Goal: Information Seeking & Learning: Find specific fact

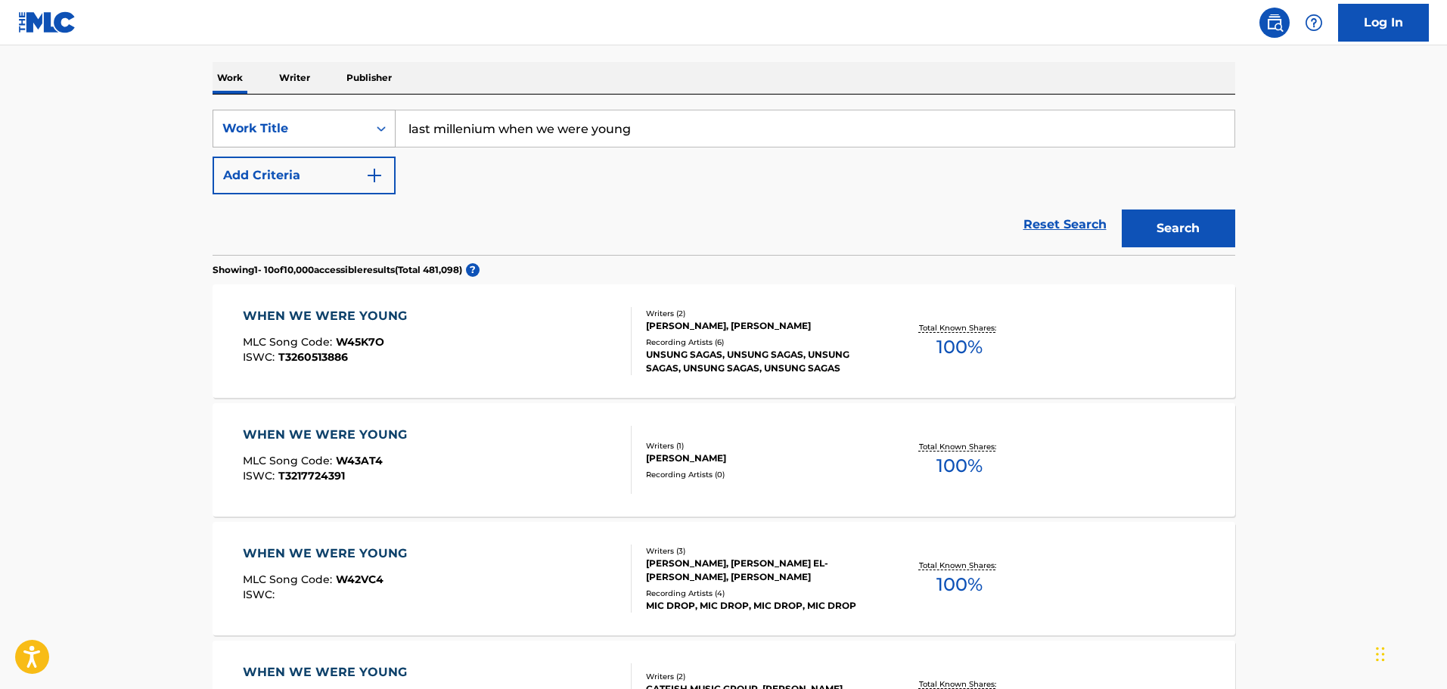
drag, startPoint x: 631, startPoint y: 133, endPoint x: 308, endPoint y: 139, distance: 323.0
click at [308, 139] on div "SearchWithCriteria0038c5d6-e341-4108-8c5d-818113393810 Work Title last milleniu…" at bounding box center [724, 129] width 1023 height 38
type input "east coast"
click at [331, 191] on button "Add Criteria" at bounding box center [304, 176] width 183 height 38
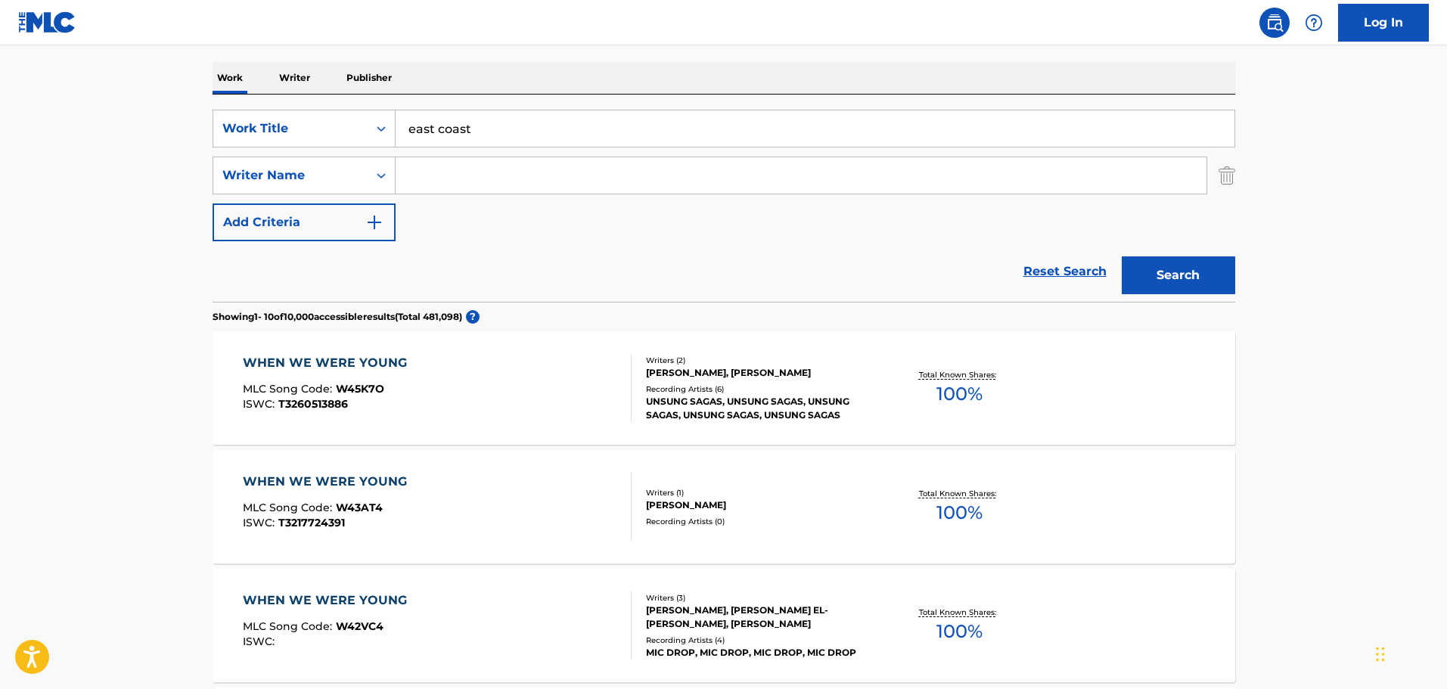
click at [433, 200] on div "SearchWithCriteria0038c5d6-e341-4108-8c5d-818113393810 Work Title east coast Se…" at bounding box center [724, 176] width 1023 height 132
click at [434, 188] on input "Search Form" at bounding box center [801, 175] width 811 height 36
type input "[PERSON_NAME]"
click at [1122, 256] on button "Search" at bounding box center [1178, 275] width 113 height 38
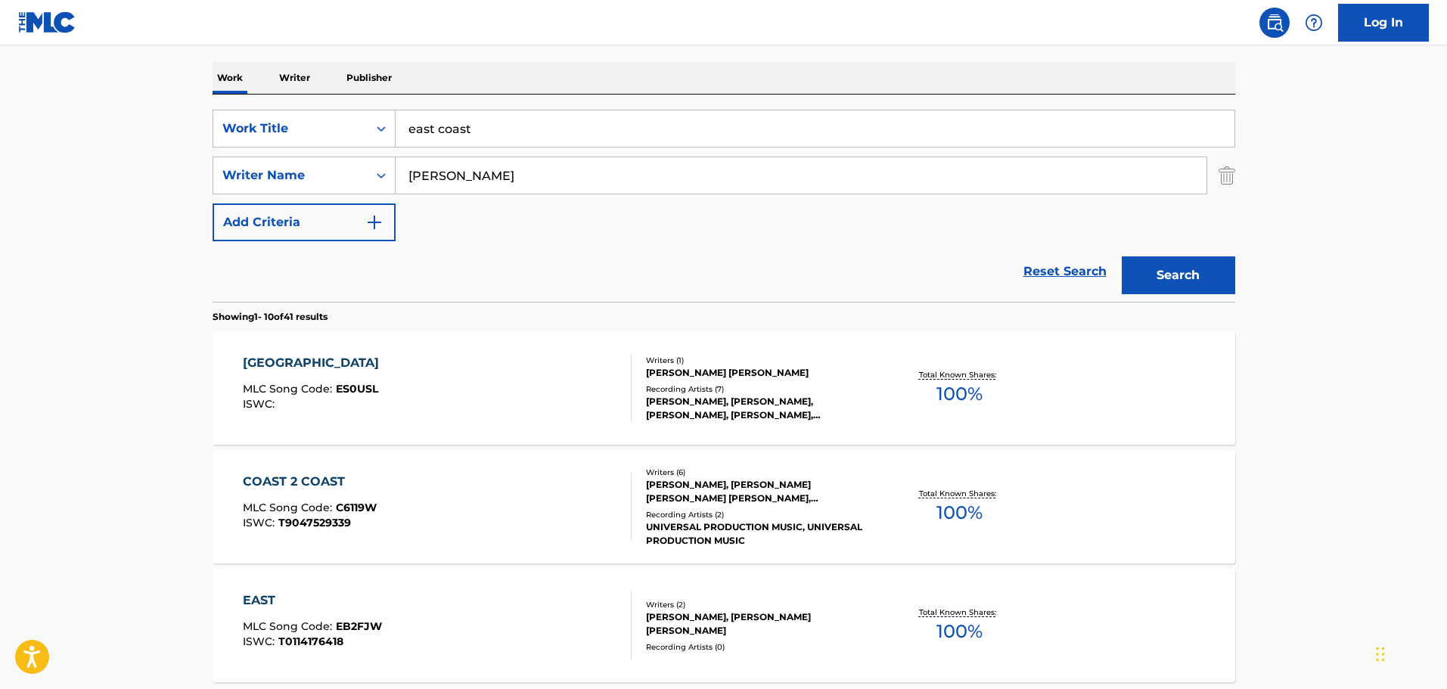
scroll to position [378, 0]
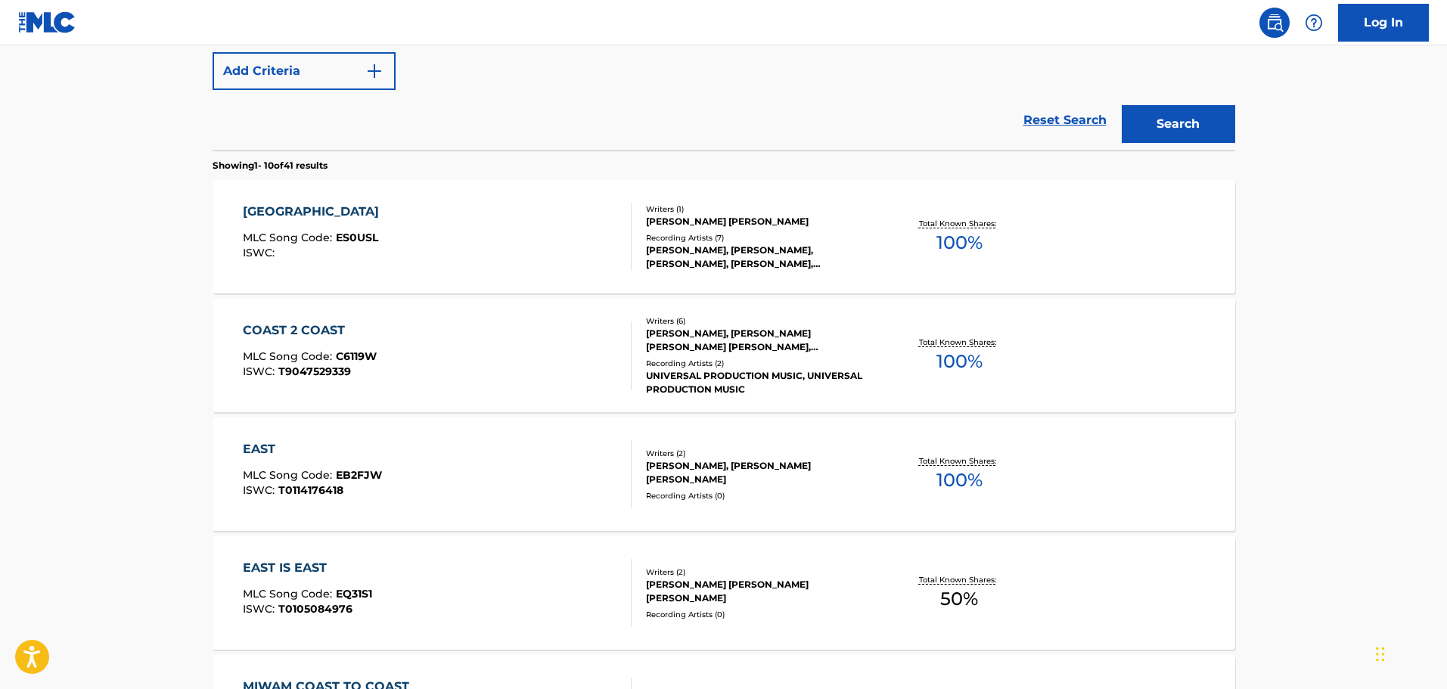
click at [489, 235] on div "EAST COAST MLC Song Code : ES0USL ISWC :" at bounding box center [437, 237] width 389 height 68
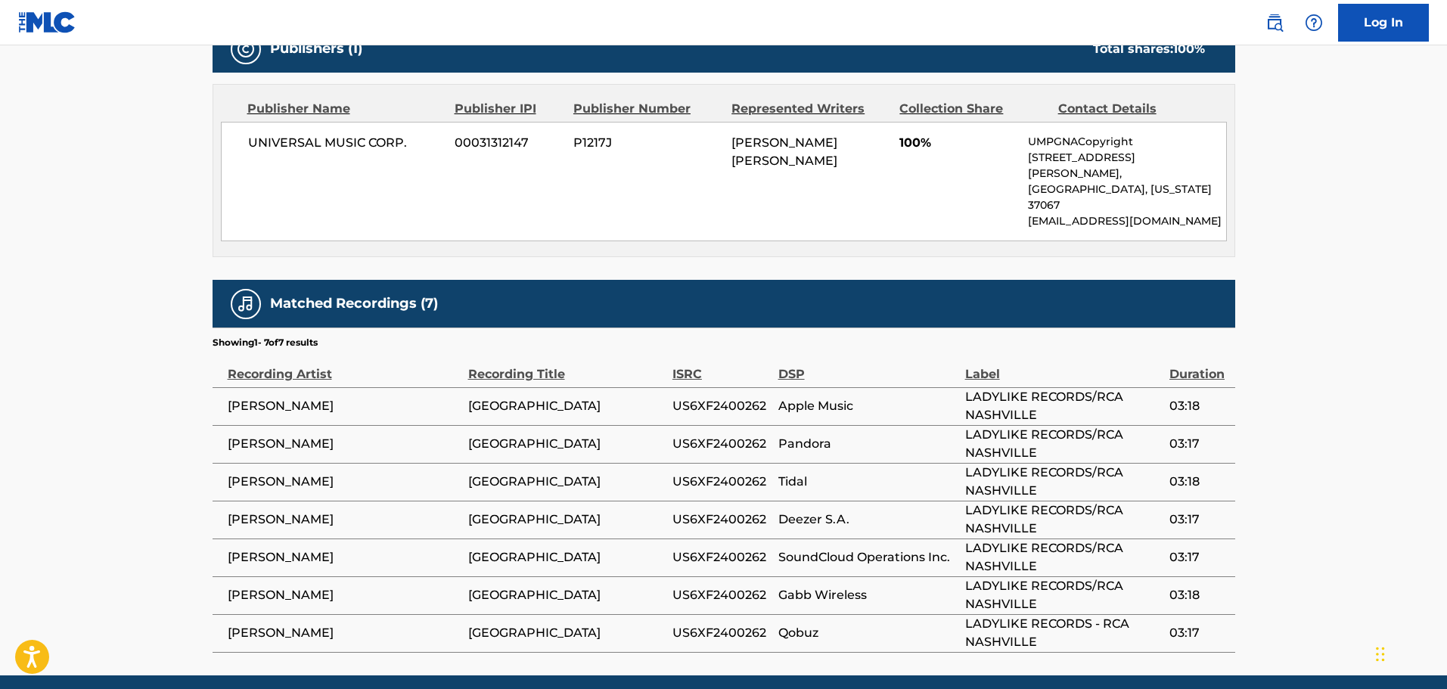
scroll to position [708, 0]
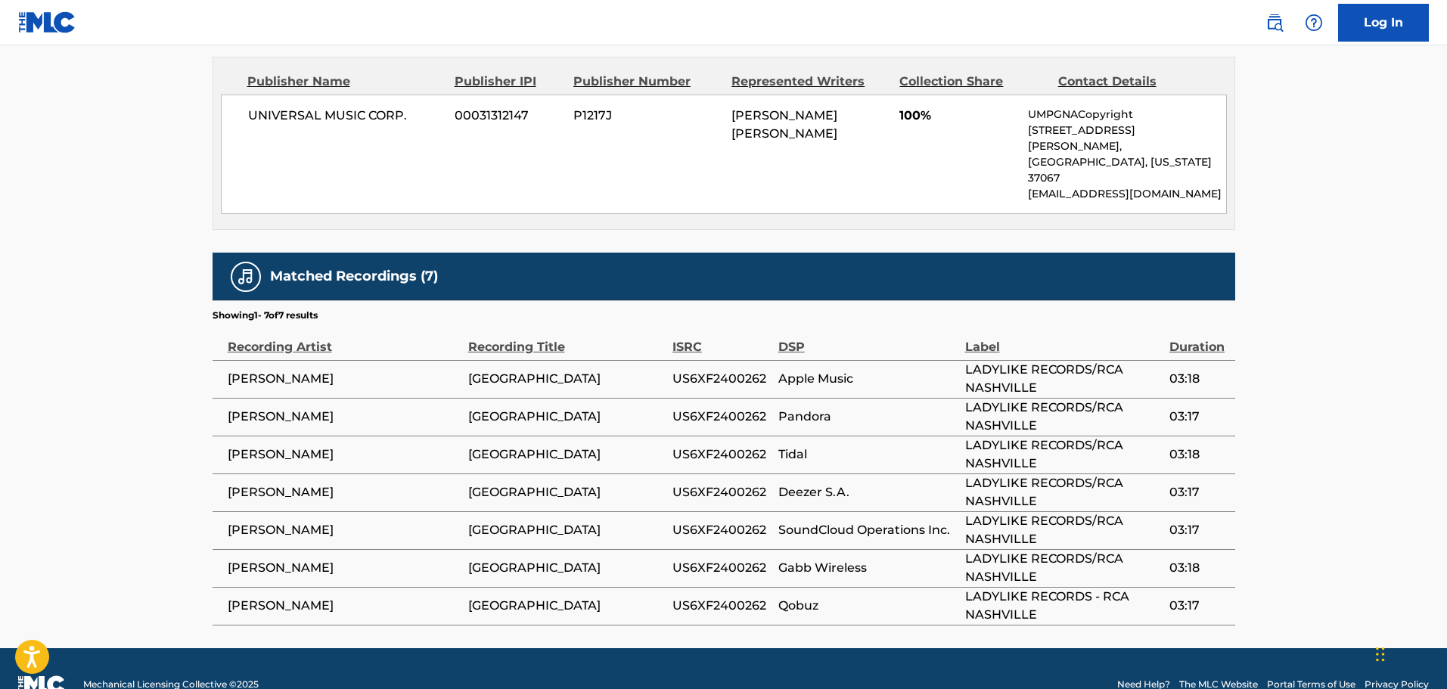
click at [726, 370] on span "US6XF2400262" at bounding box center [721, 379] width 98 height 18
copy span "US6XF2400262"
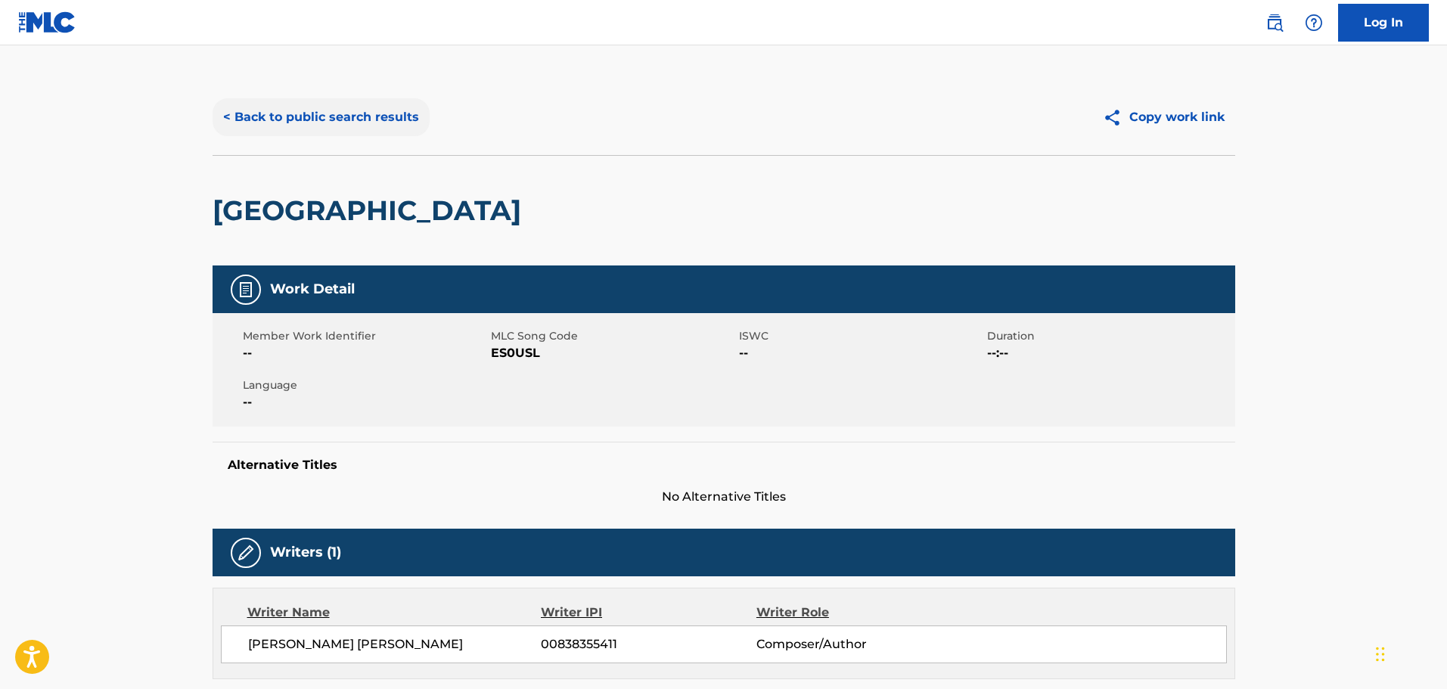
scroll to position [0, 0]
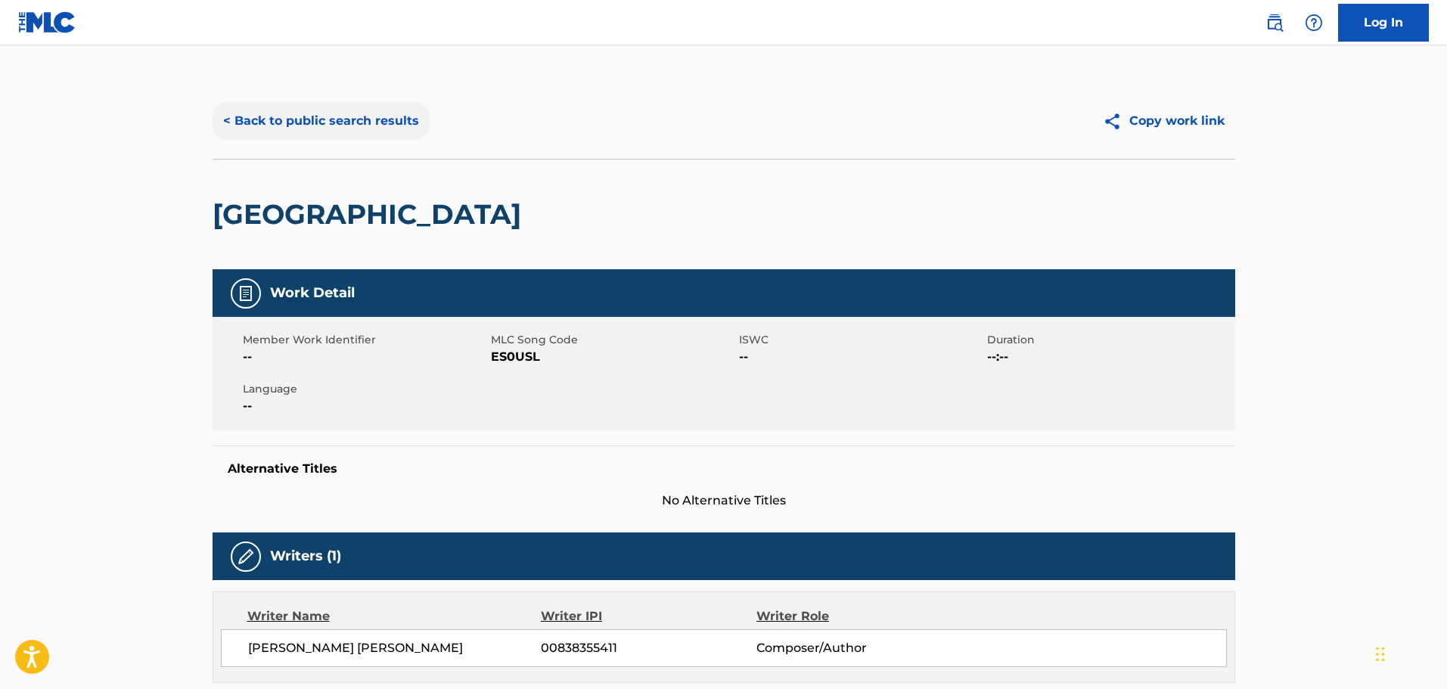
click at [388, 108] on button "< Back to public search results" at bounding box center [321, 121] width 217 height 38
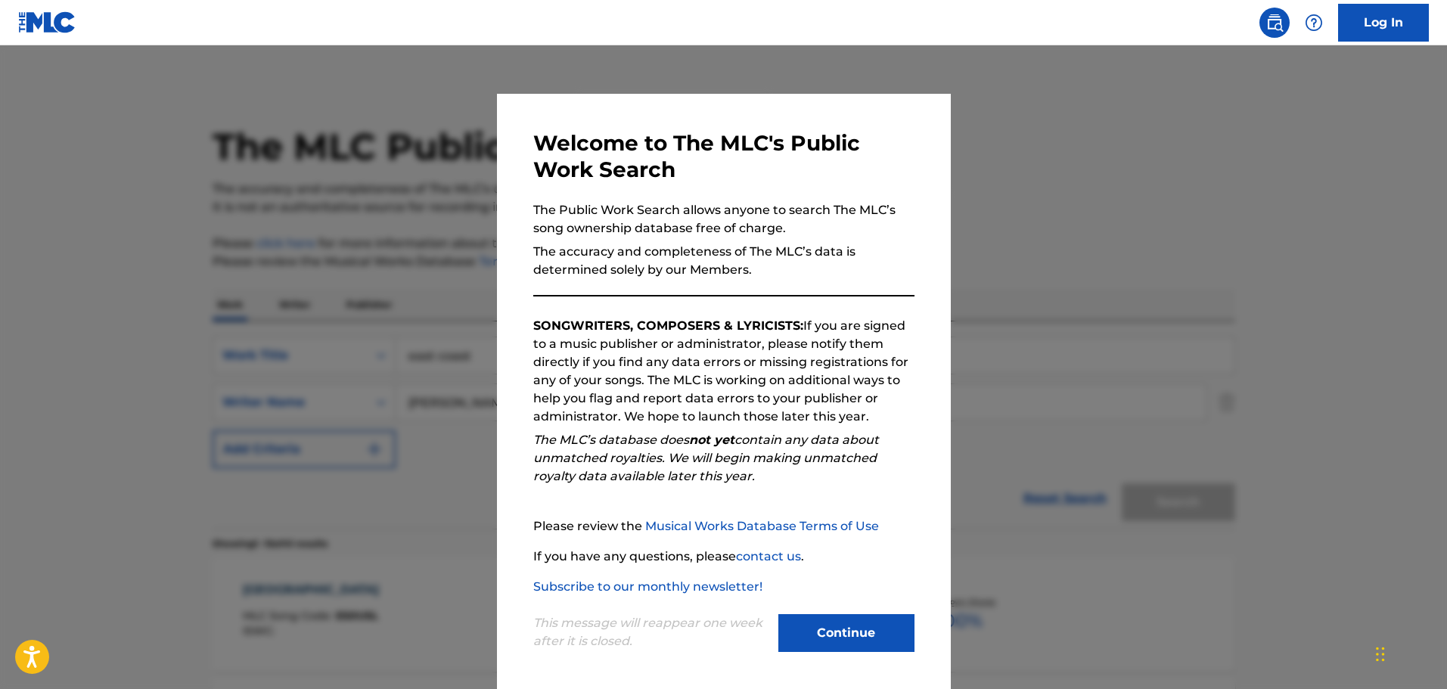
scroll to position [464, 0]
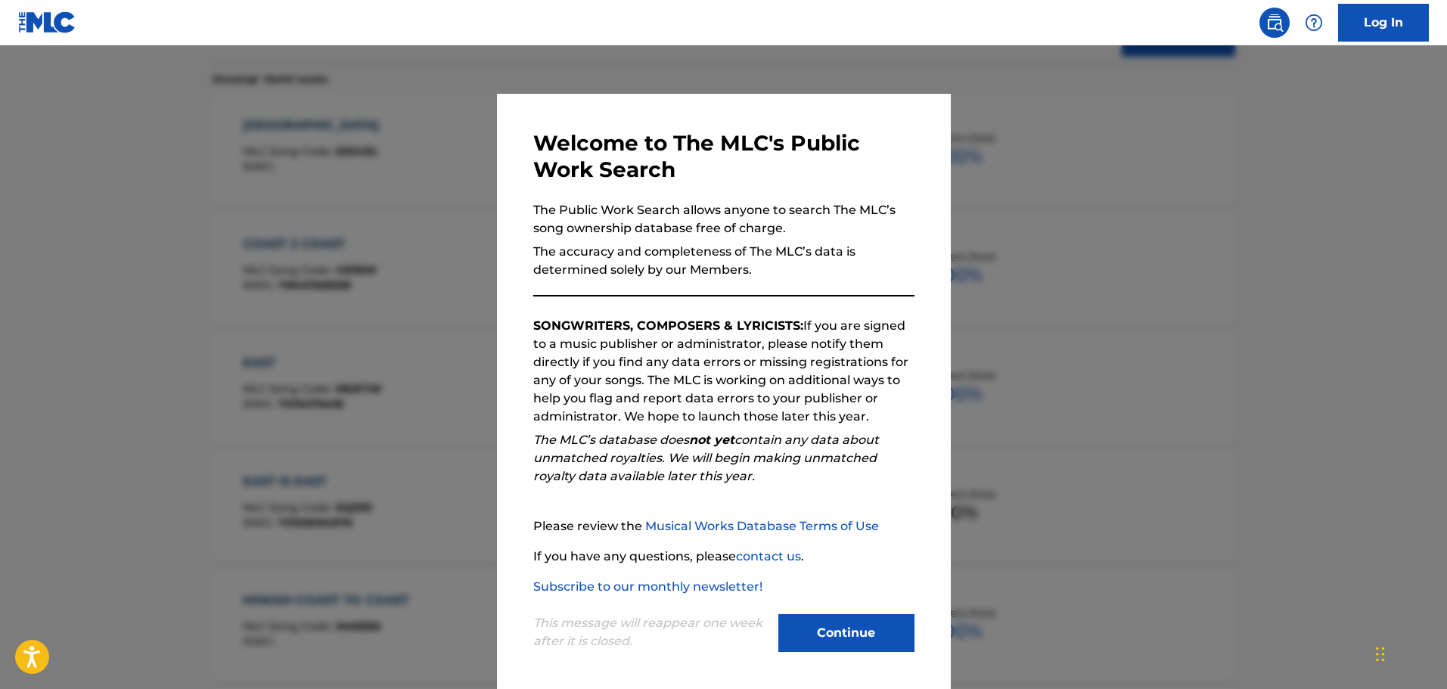
drag, startPoint x: 424, startPoint y: 150, endPoint x: 433, endPoint y: 151, distance: 9.1
click at [424, 151] on div at bounding box center [723, 389] width 1447 height 689
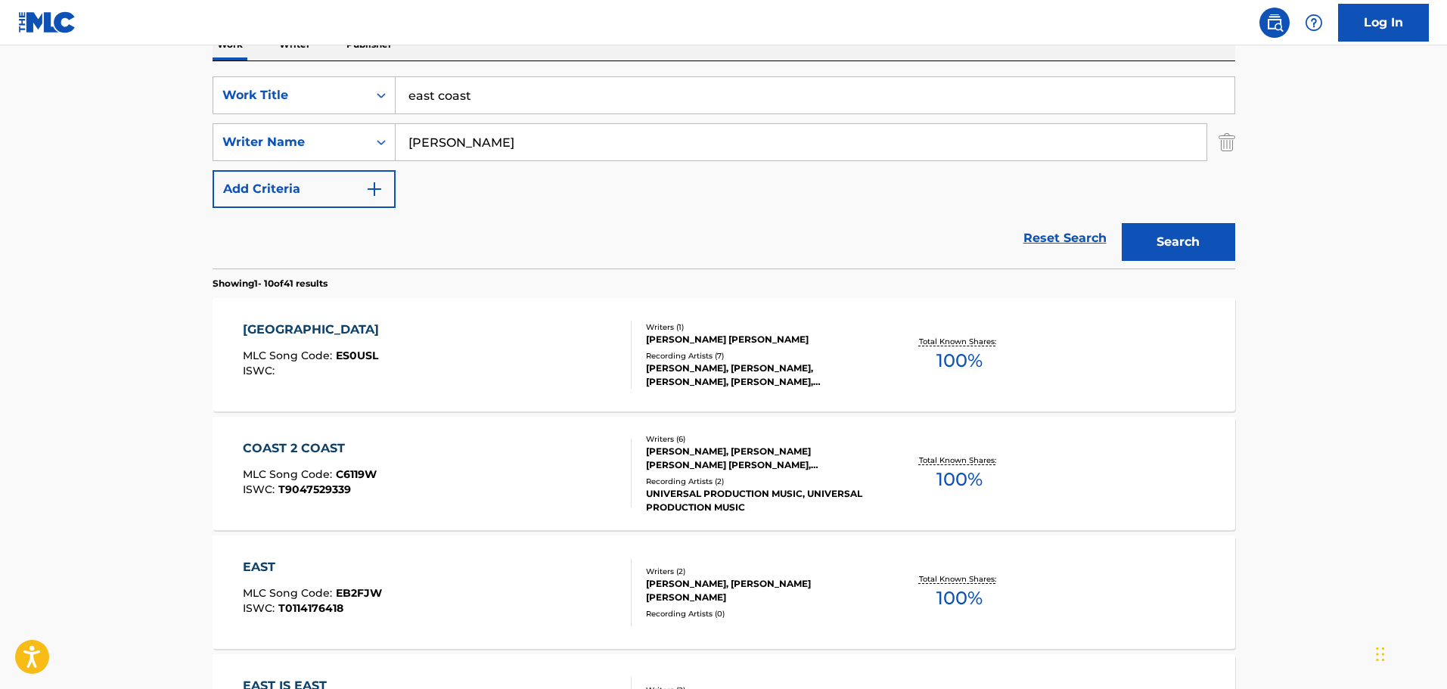
scroll to position [238, 0]
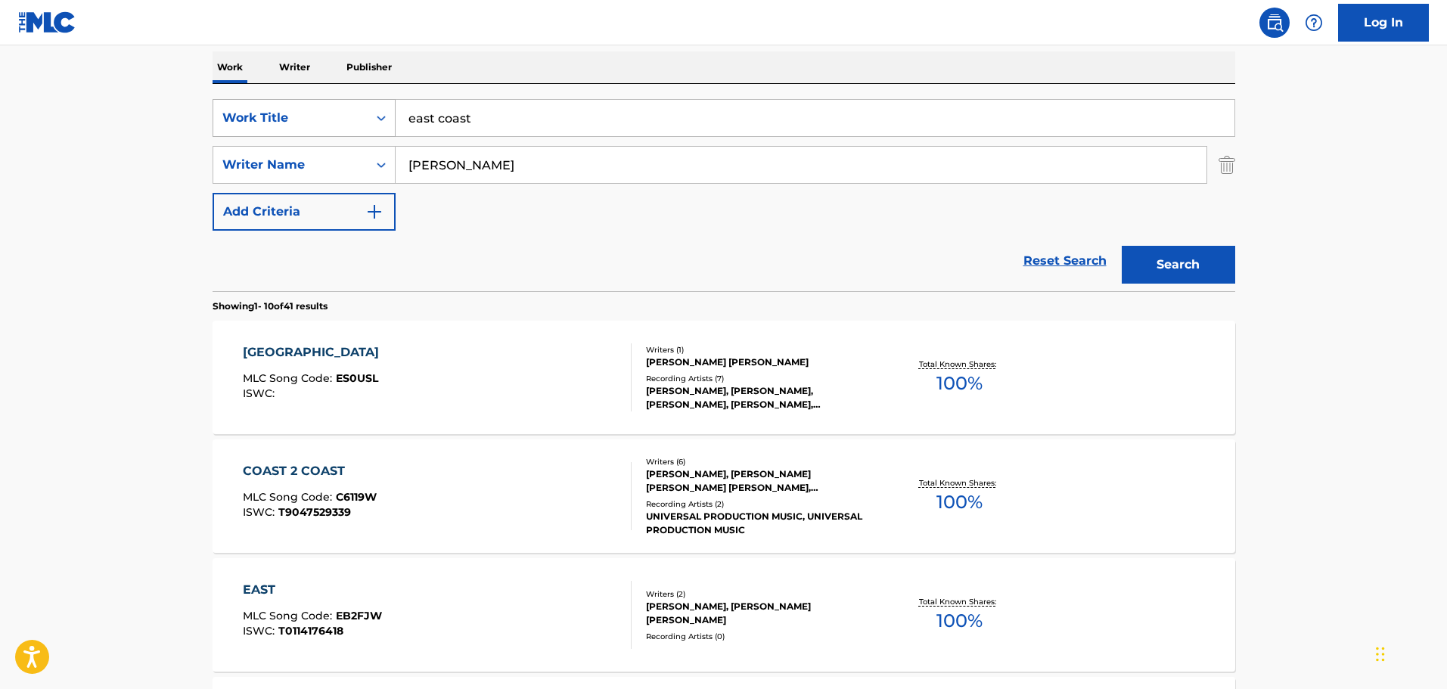
drag, startPoint x: 532, startPoint y: 116, endPoint x: 265, endPoint y: 116, distance: 267.0
click at [265, 116] on div "SearchWithCriteria0038c5d6-e341-4108-8c5d-818113393810 Work Title east coast" at bounding box center [724, 118] width 1023 height 38
type input "hardwood floor"
click at [1122, 246] on button "Search" at bounding box center [1178, 265] width 113 height 38
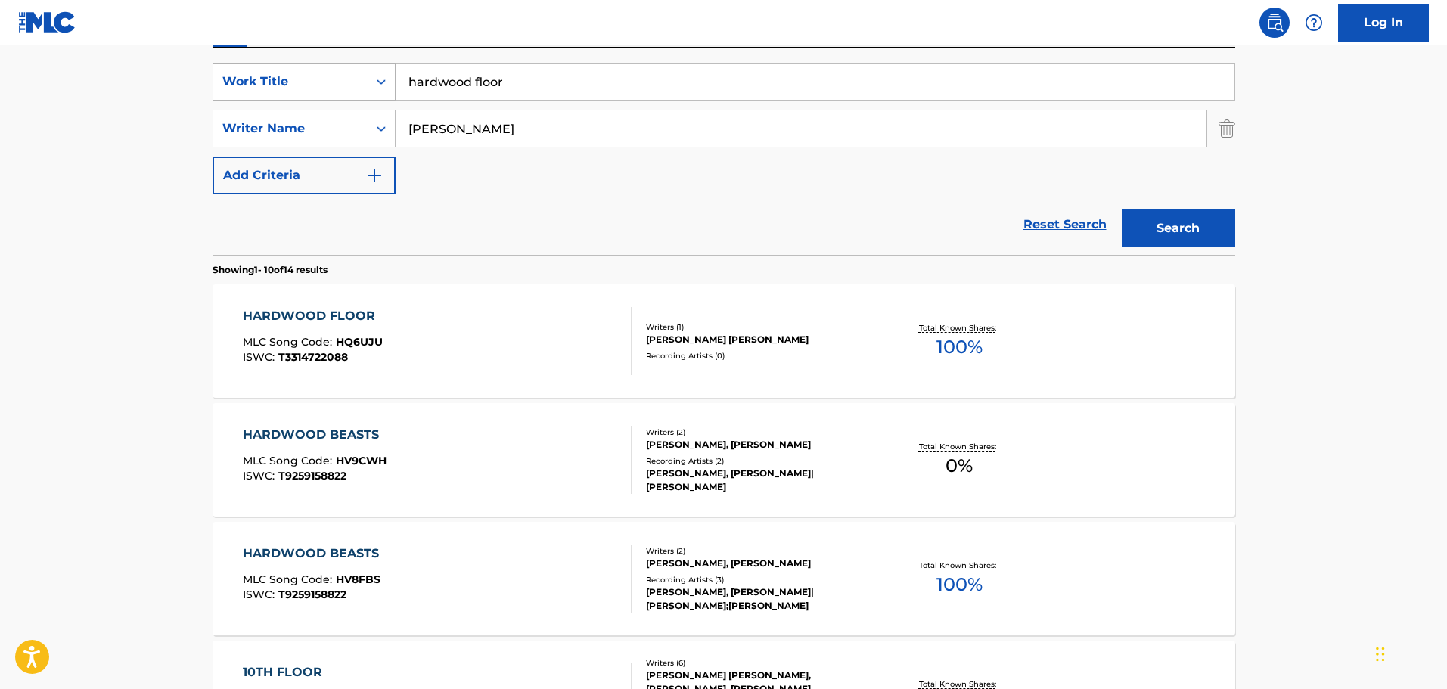
scroll to position [389, 0]
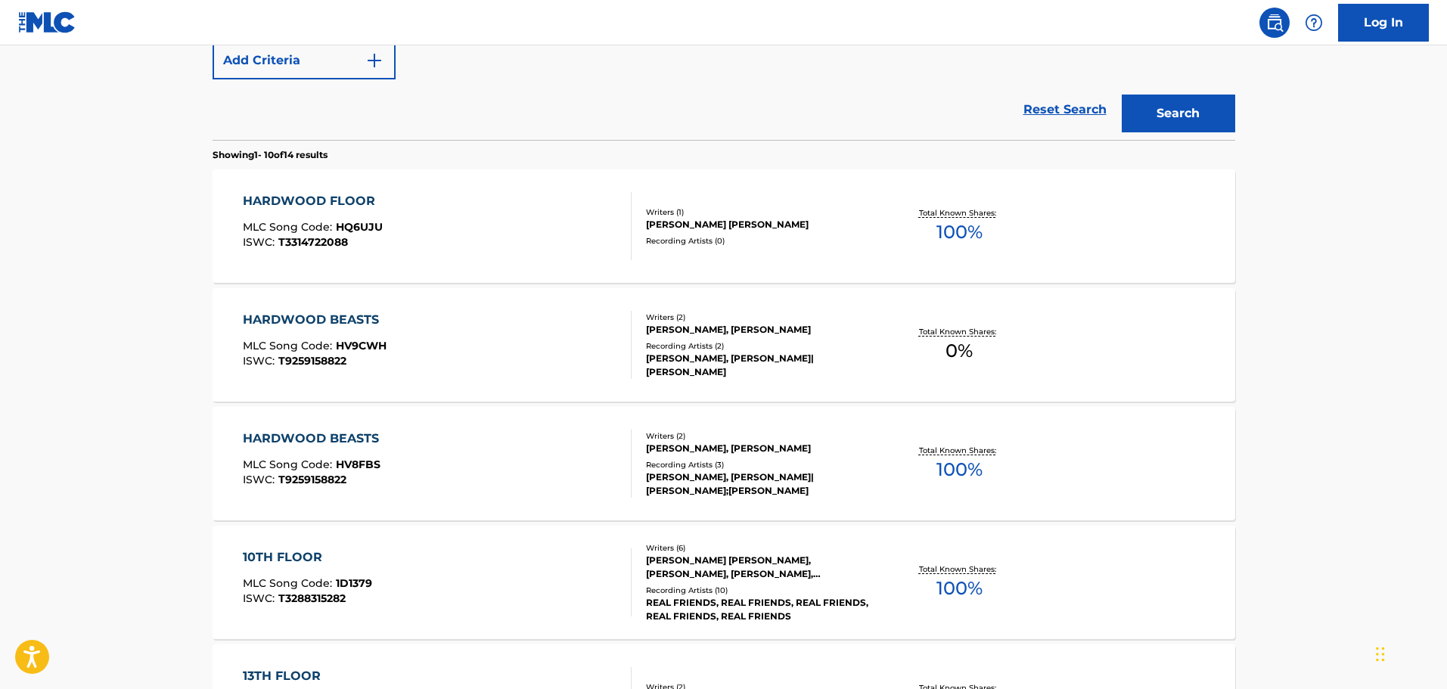
click at [407, 197] on div "HARDWOOD FLOOR MLC Song Code : HQ6UJU ISWC : T3314722088" at bounding box center [437, 226] width 389 height 68
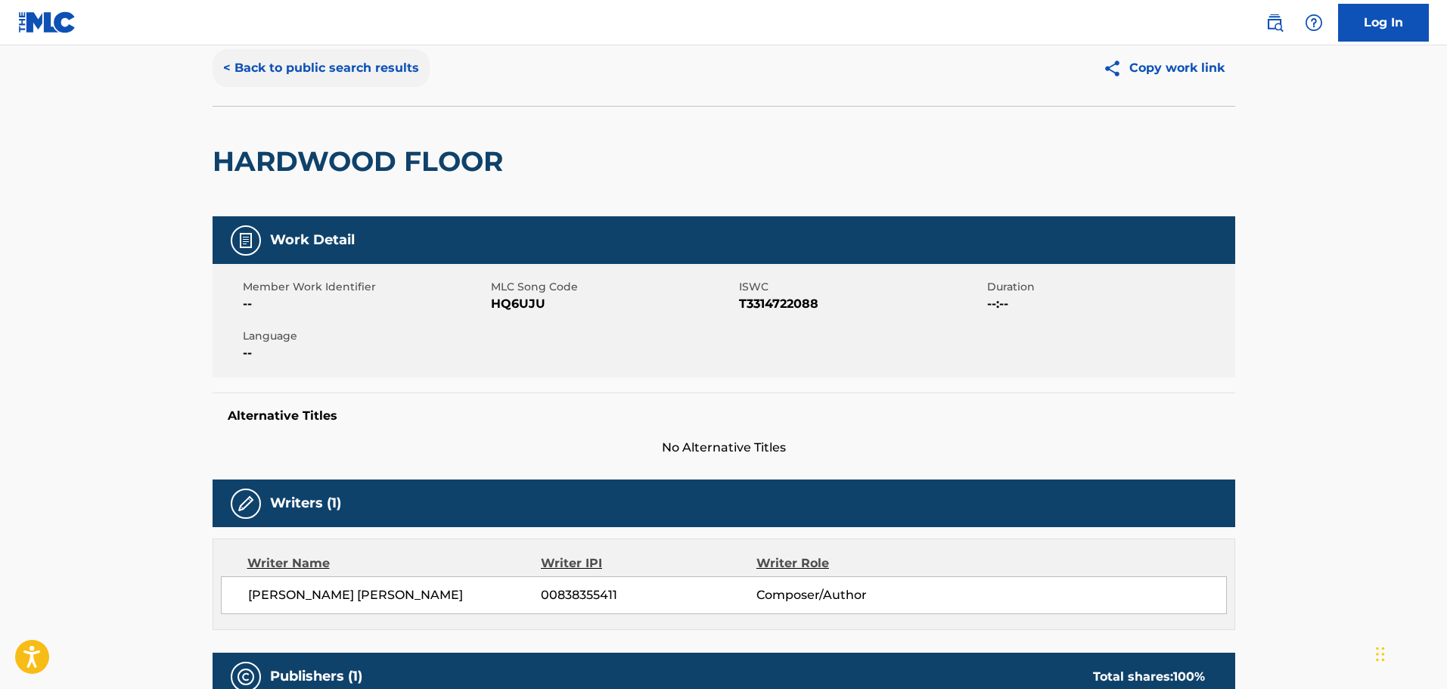
click at [319, 76] on button "< Back to public search results" at bounding box center [321, 68] width 217 height 38
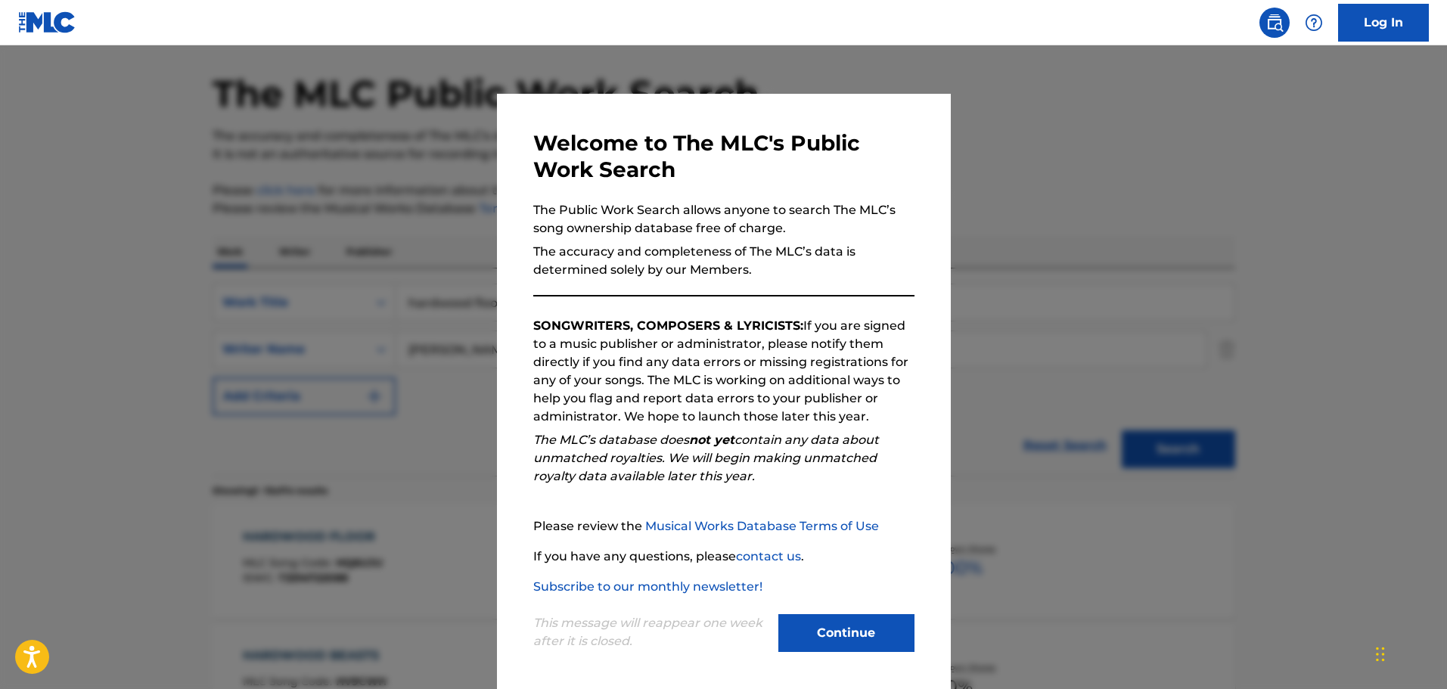
scroll to position [475, 0]
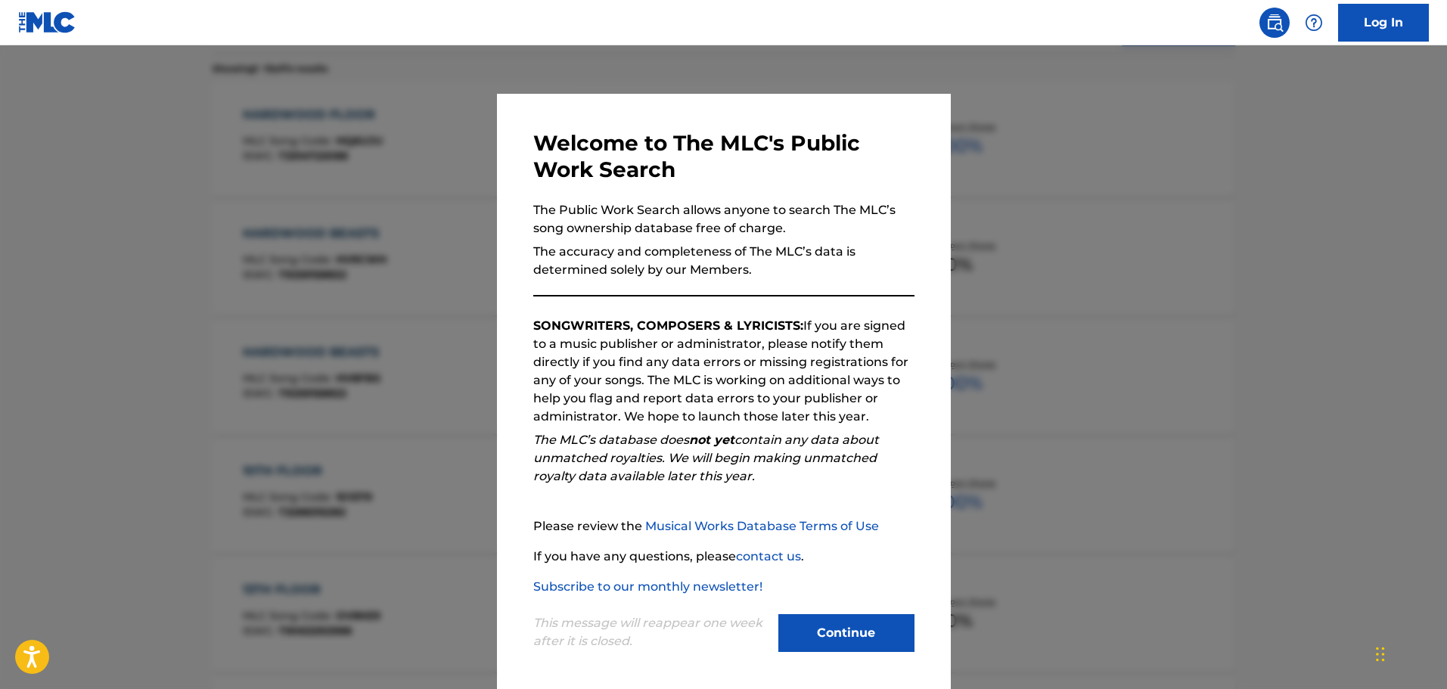
click at [464, 192] on div at bounding box center [723, 389] width 1447 height 689
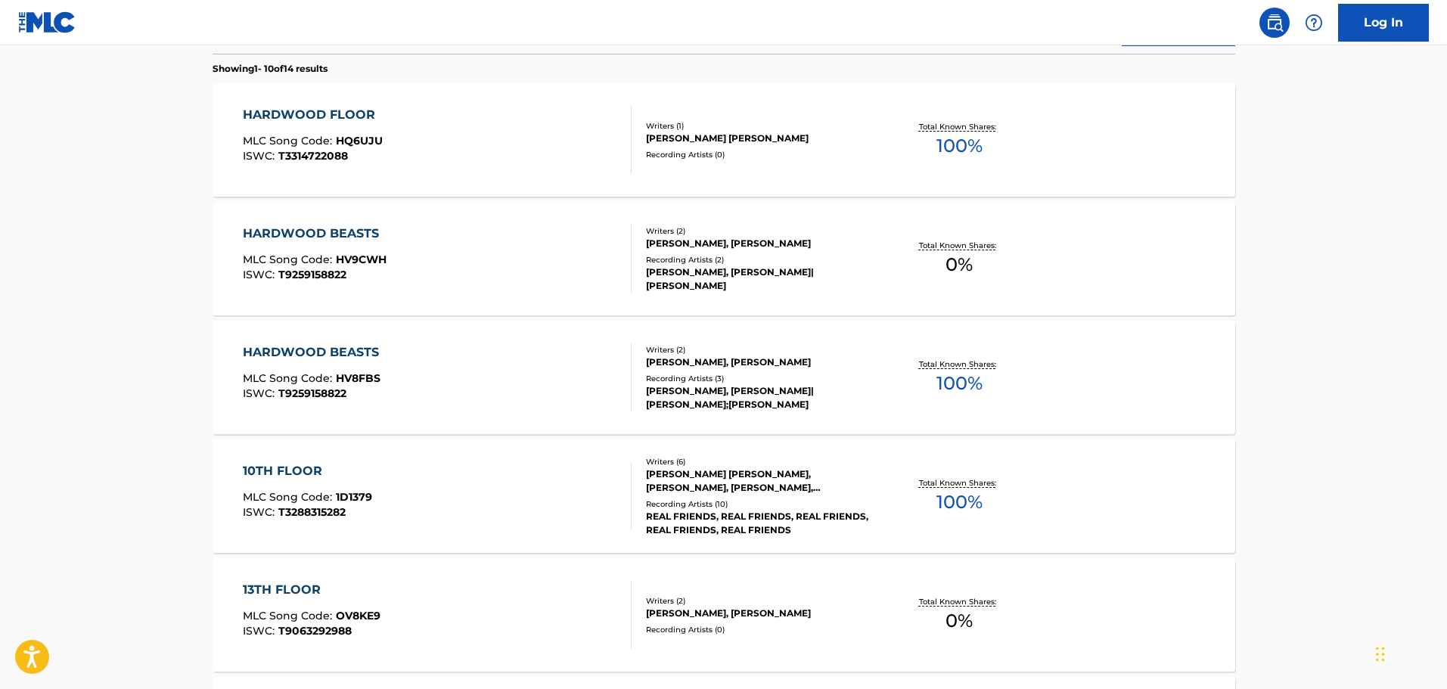
click at [477, 149] on div "HARDWOOD FLOOR MLC Song Code : HQ6UJU ISWC : T3314722088" at bounding box center [437, 140] width 389 height 68
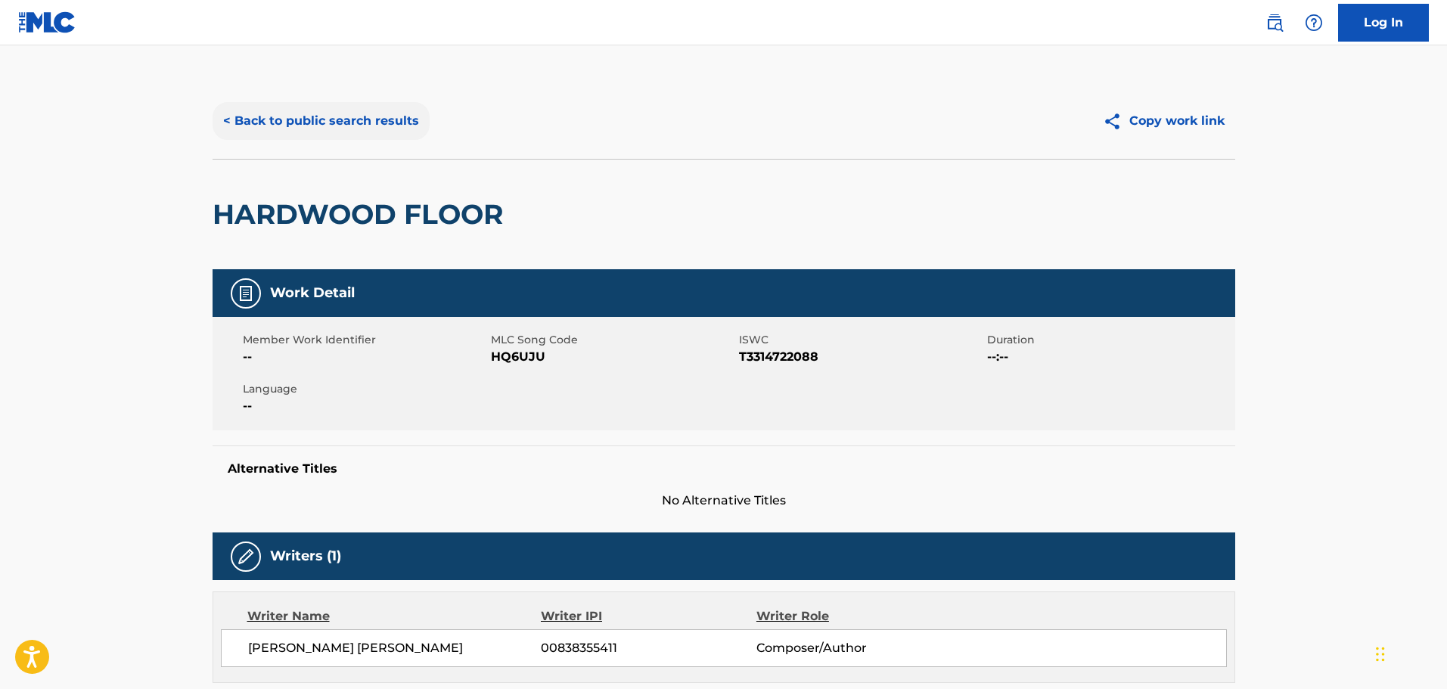
click at [360, 132] on button "< Back to public search results" at bounding box center [321, 121] width 217 height 38
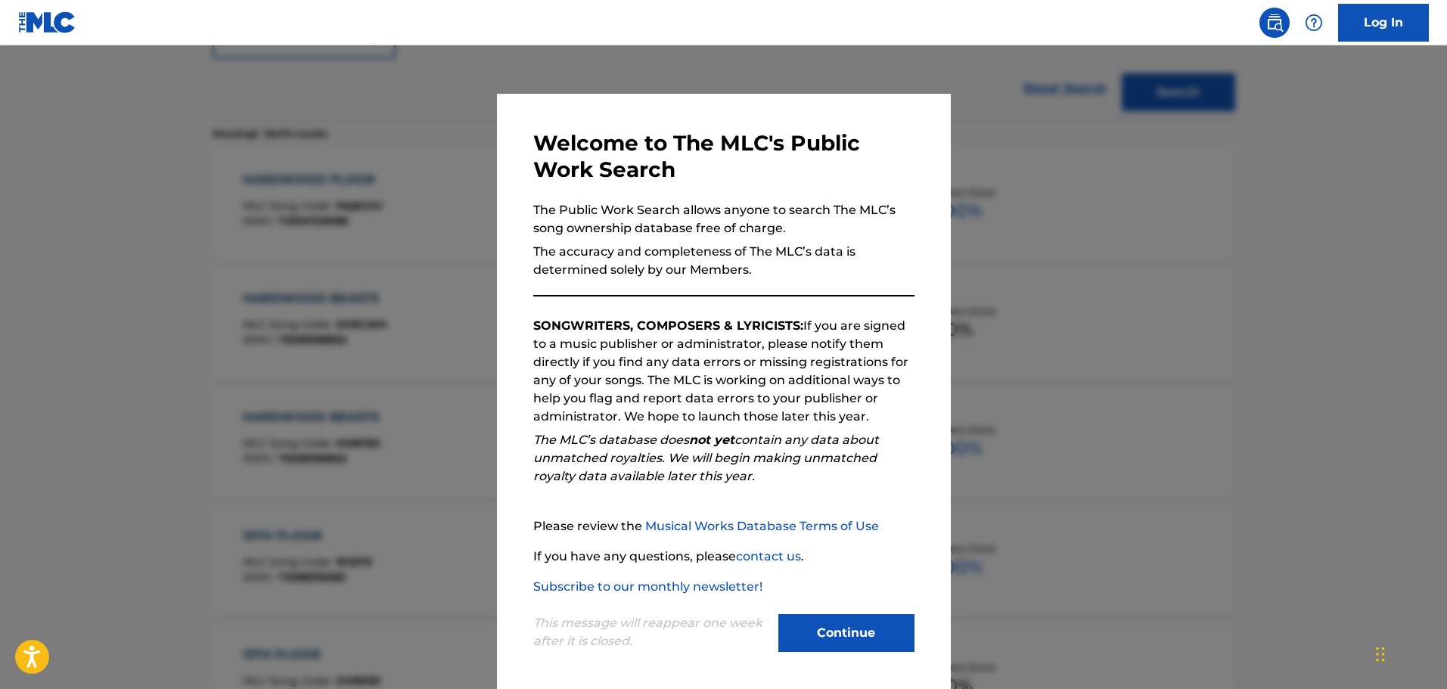
click at [369, 251] on div at bounding box center [723, 389] width 1447 height 689
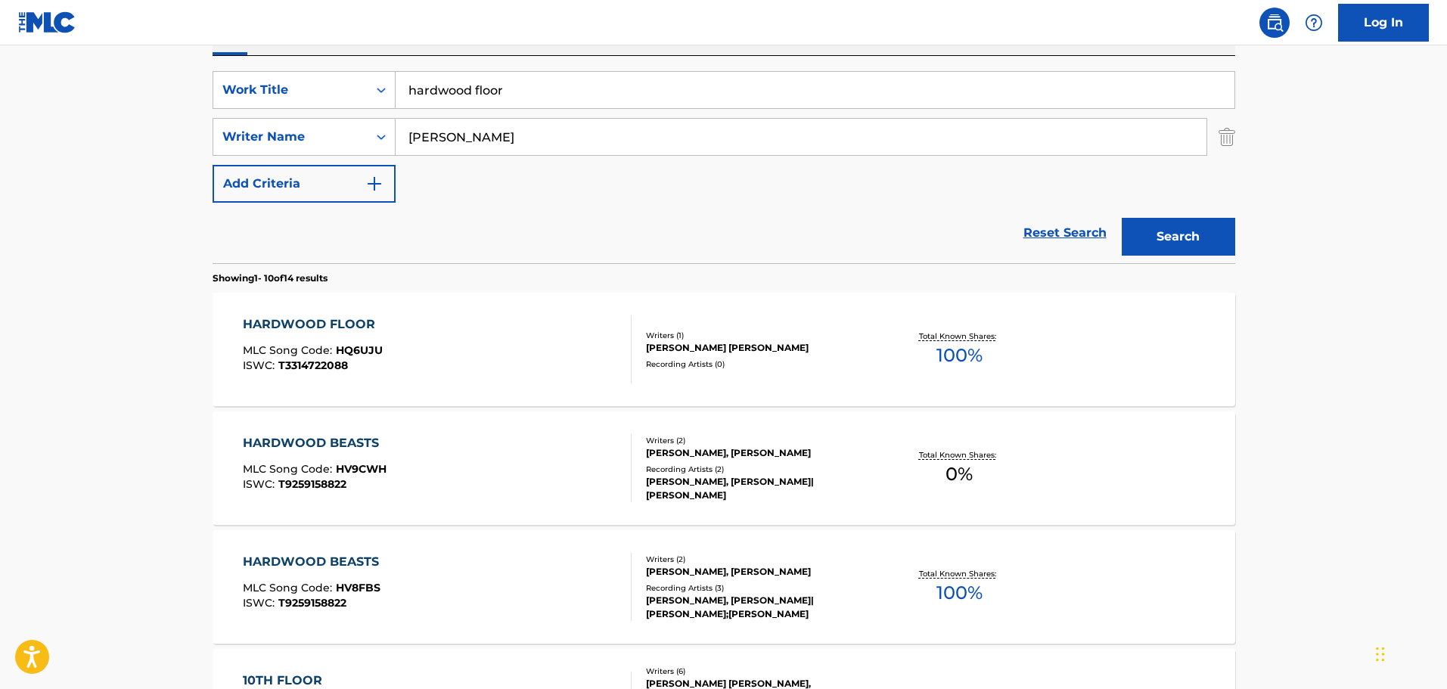
scroll to position [259, 0]
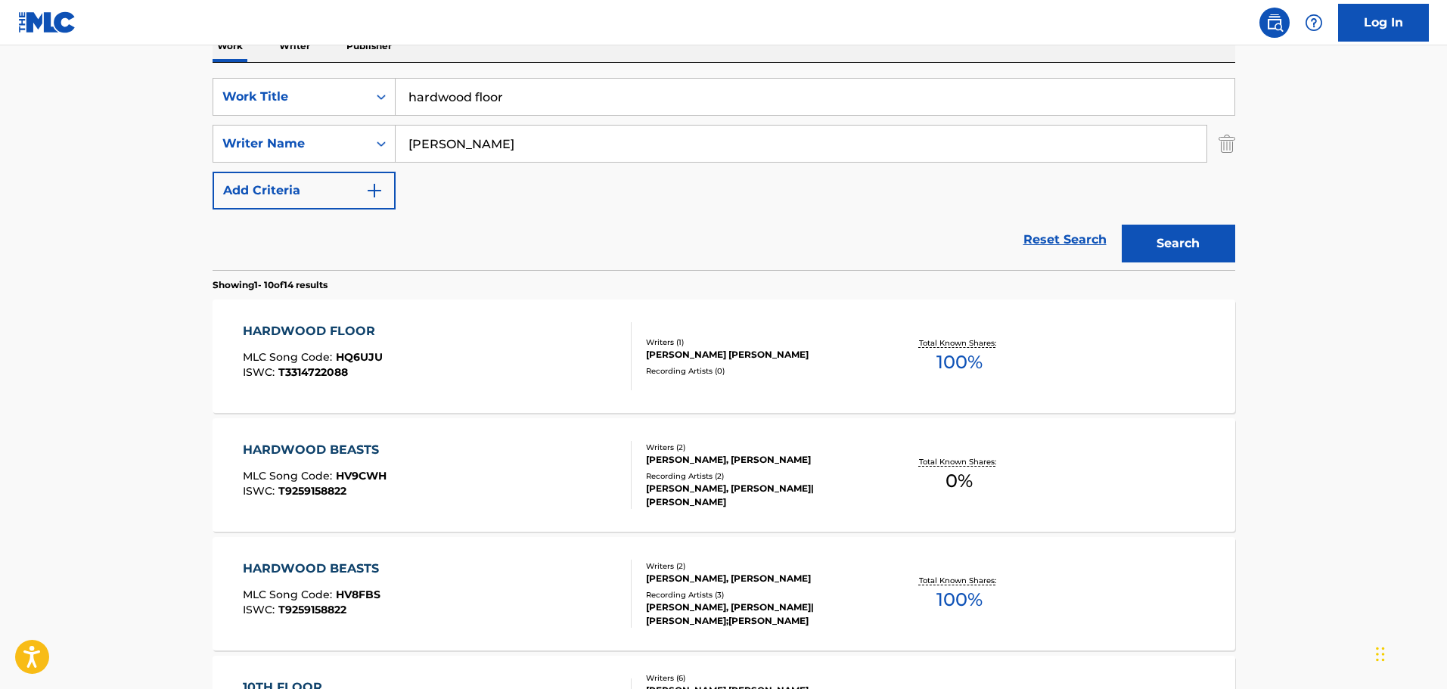
drag, startPoint x: 366, startPoint y: 109, endPoint x: 286, endPoint y: 116, distance: 80.5
click at [286, 116] on div "SearchWithCriteria0038c5d6-e341-4108-8c5d-818113393810 Work Title hardwood floo…" at bounding box center [724, 144] width 1023 height 132
type input "HIGH IN YOUR APARTMENT"
click at [1122, 225] on button "Search" at bounding box center [1178, 244] width 113 height 38
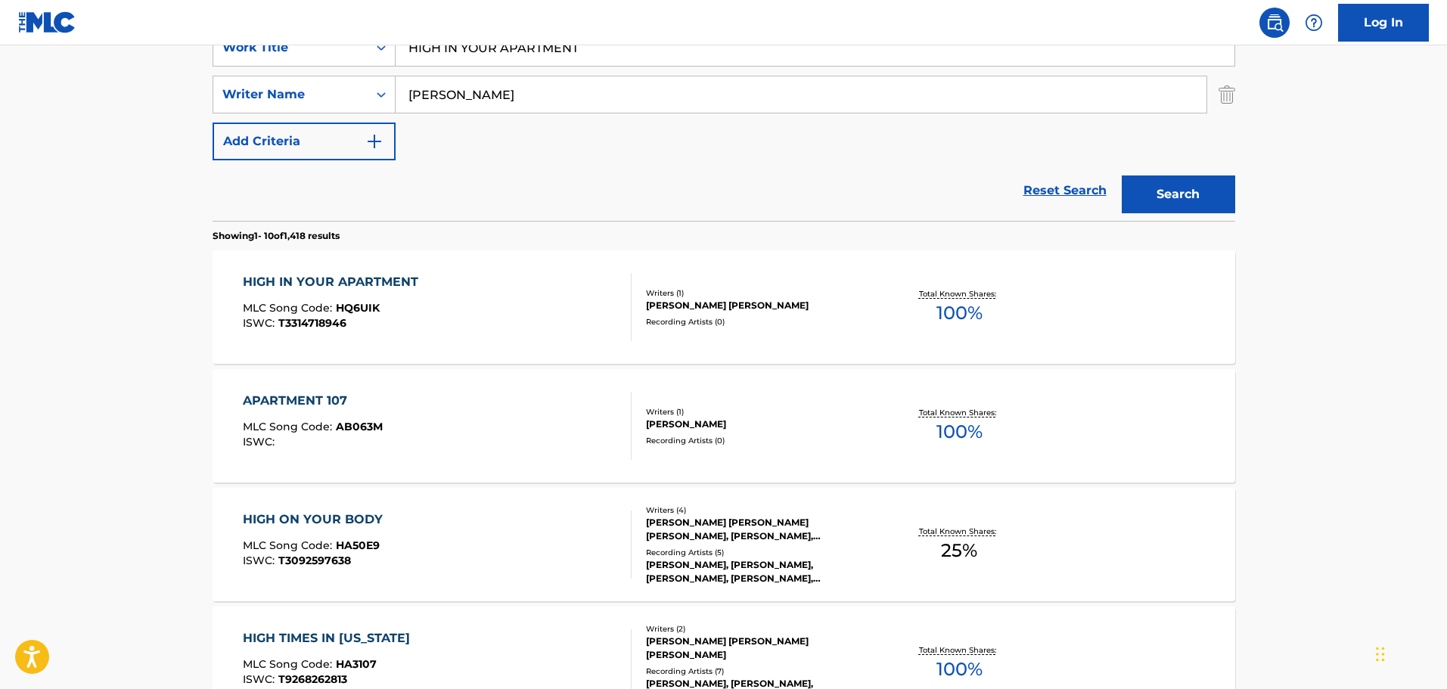
scroll to position [334, 0]
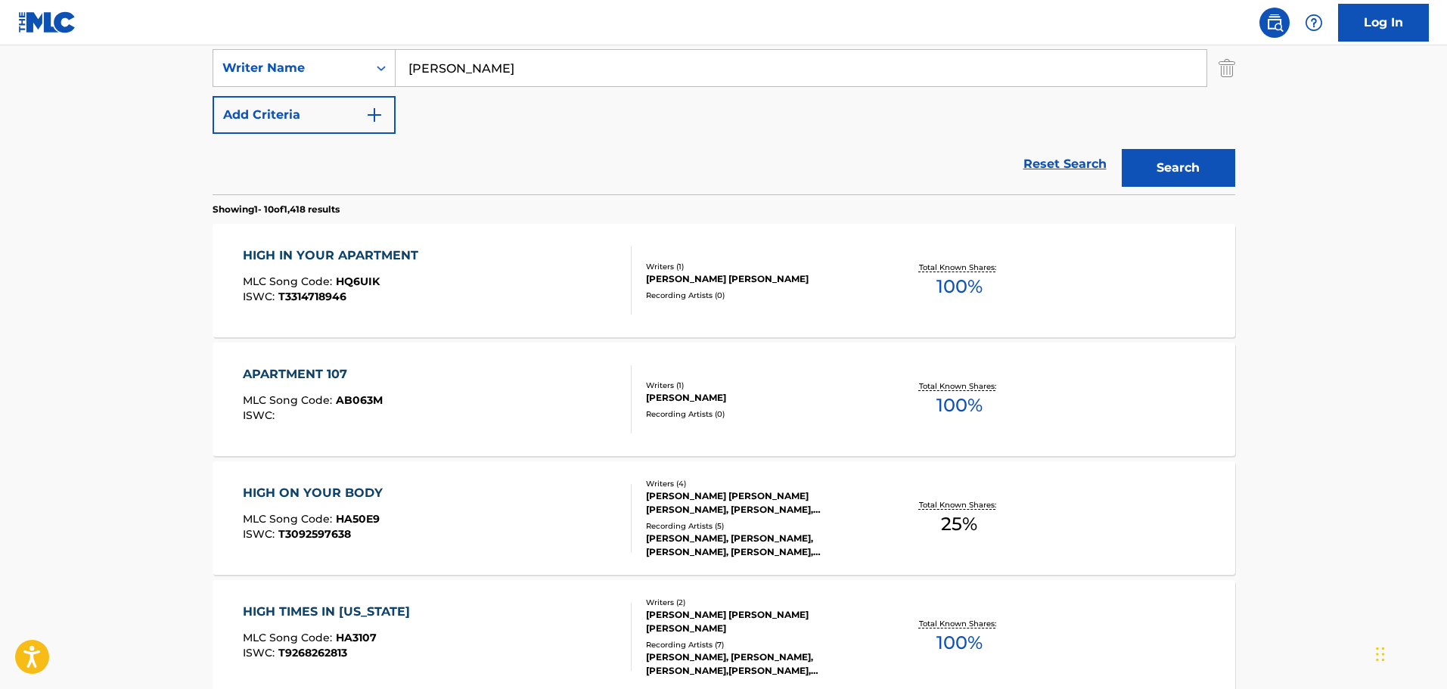
click at [458, 269] on div "HIGH IN YOUR APARTMENT MLC Song Code : HQ6UIK ISWC : T3314718946" at bounding box center [437, 281] width 389 height 68
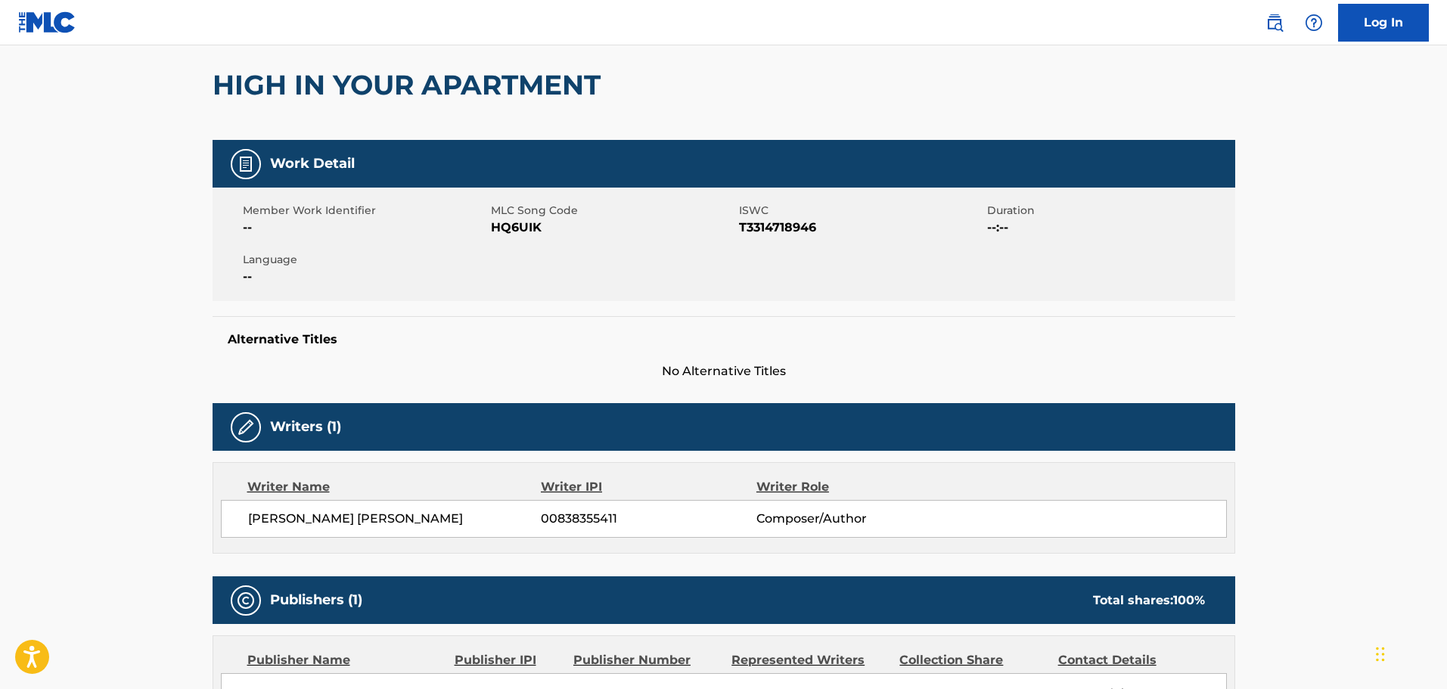
scroll to position [129, 0]
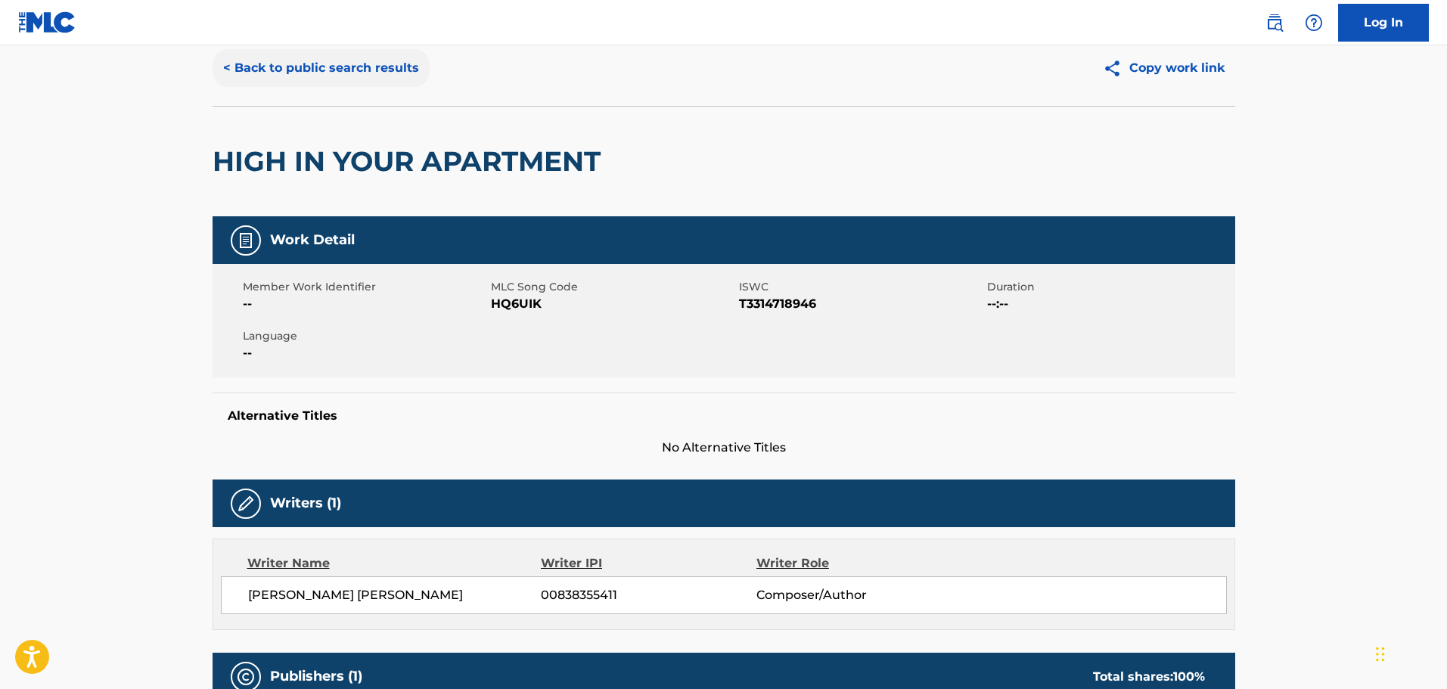
click at [362, 76] on button "< Back to public search results" at bounding box center [321, 68] width 217 height 38
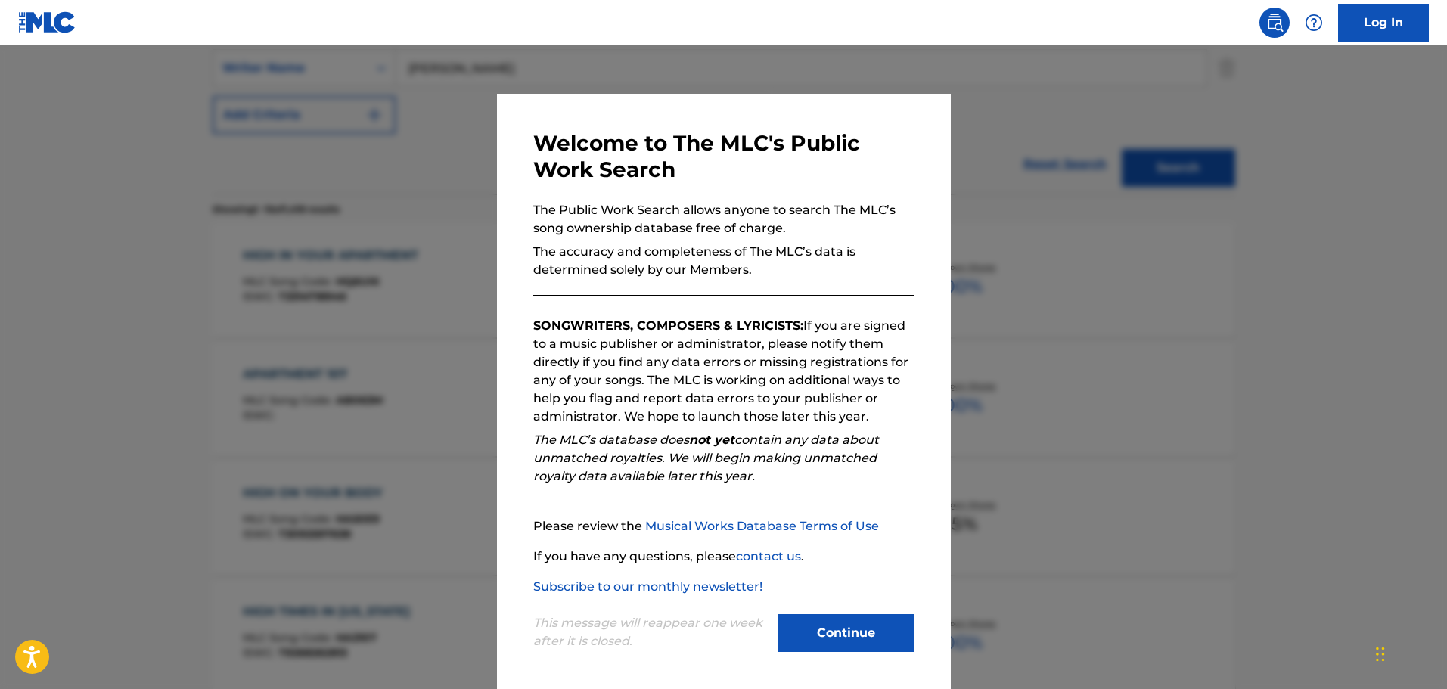
scroll to position [259, 0]
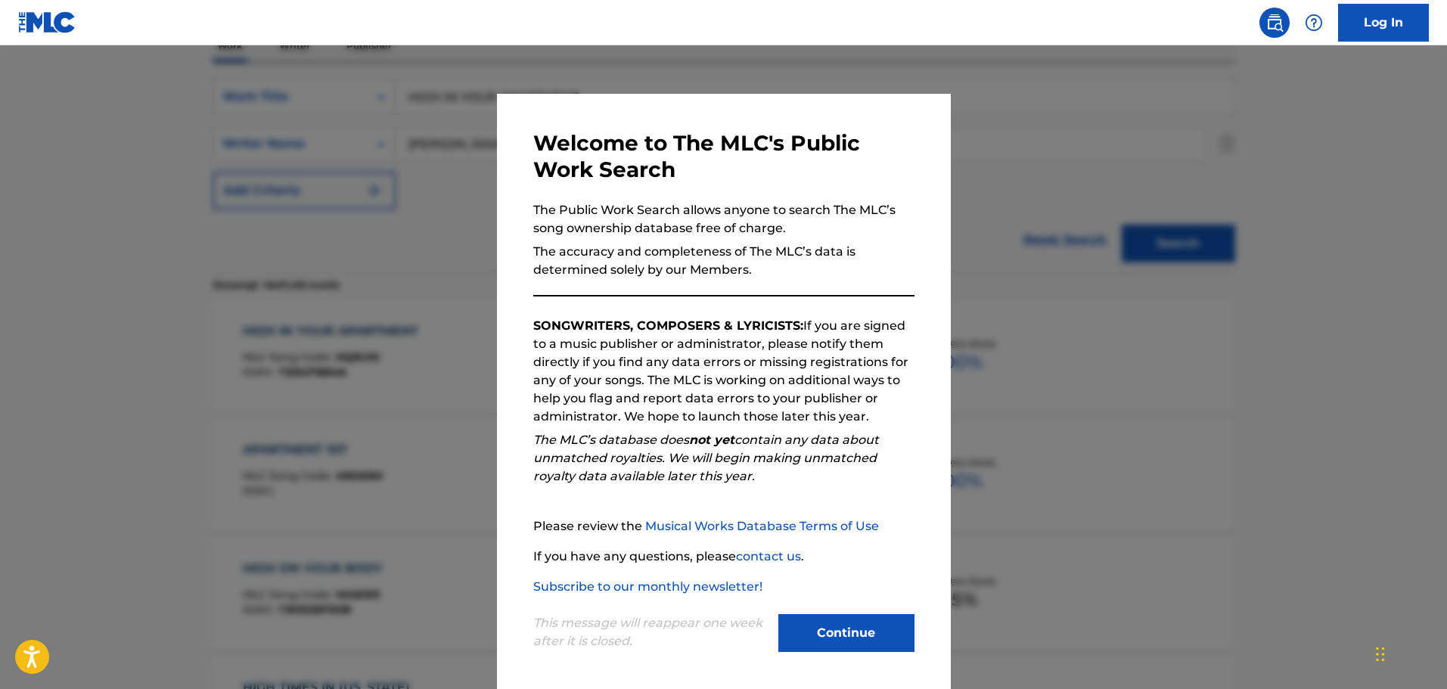
click at [380, 165] on div at bounding box center [723, 389] width 1447 height 689
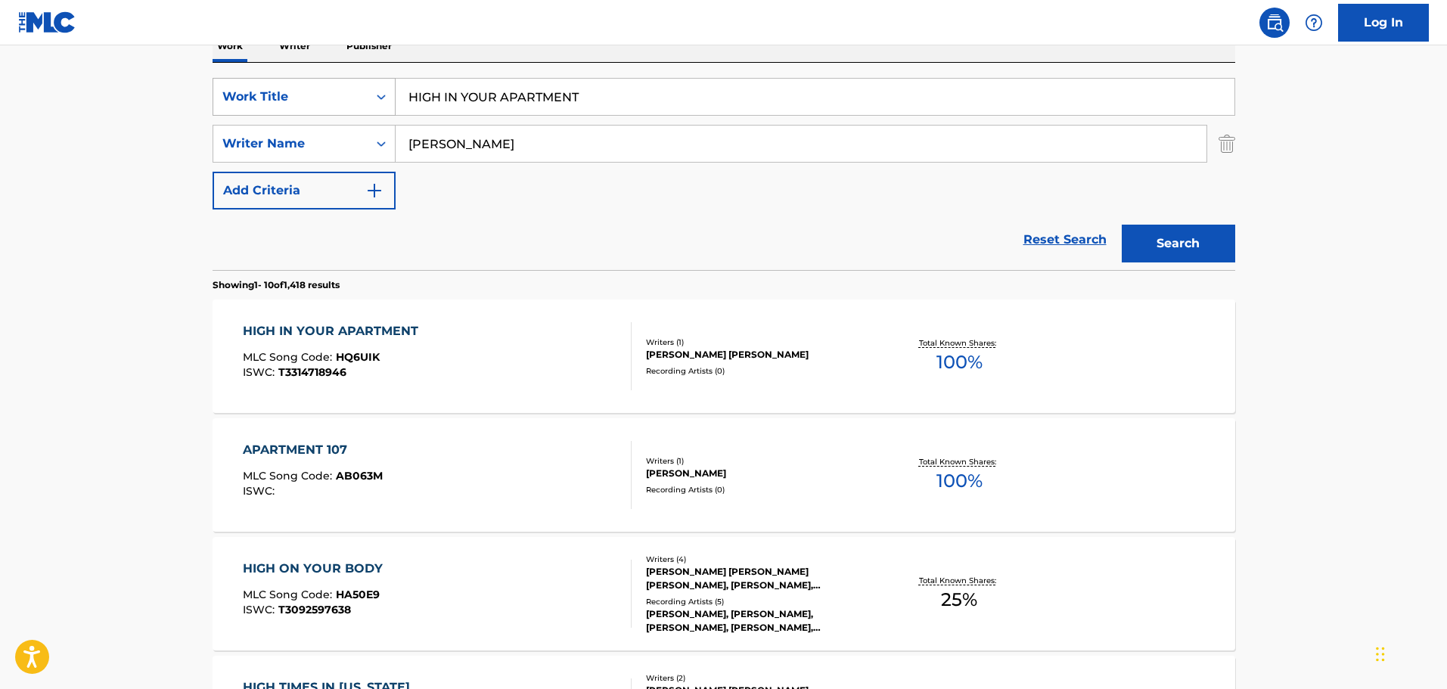
drag, startPoint x: 666, startPoint y: 98, endPoint x: 362, endPoint y: 92, distance: 304.1
click at [362, 92] on div "SearchWithCriteria0038c5d6-e341-4108-8c5d-818113393810 Work Title HIGH IN YOUR …" at bounding box center [724, 97] width 1023 height 38
type input "PARKING GARAGE"
click at [1122, 225] on button "Search" at bounding box center [1178, 244] width 113 height 38
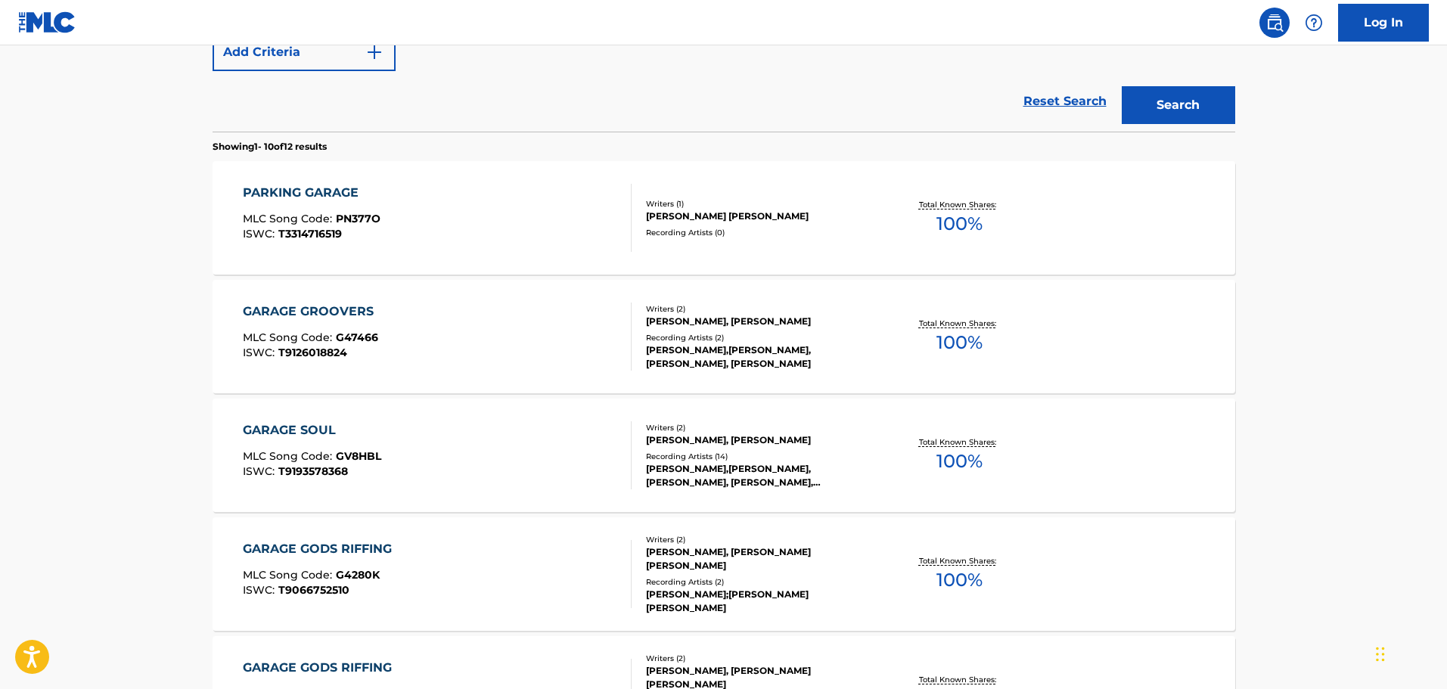
scroll to position [410, 0]
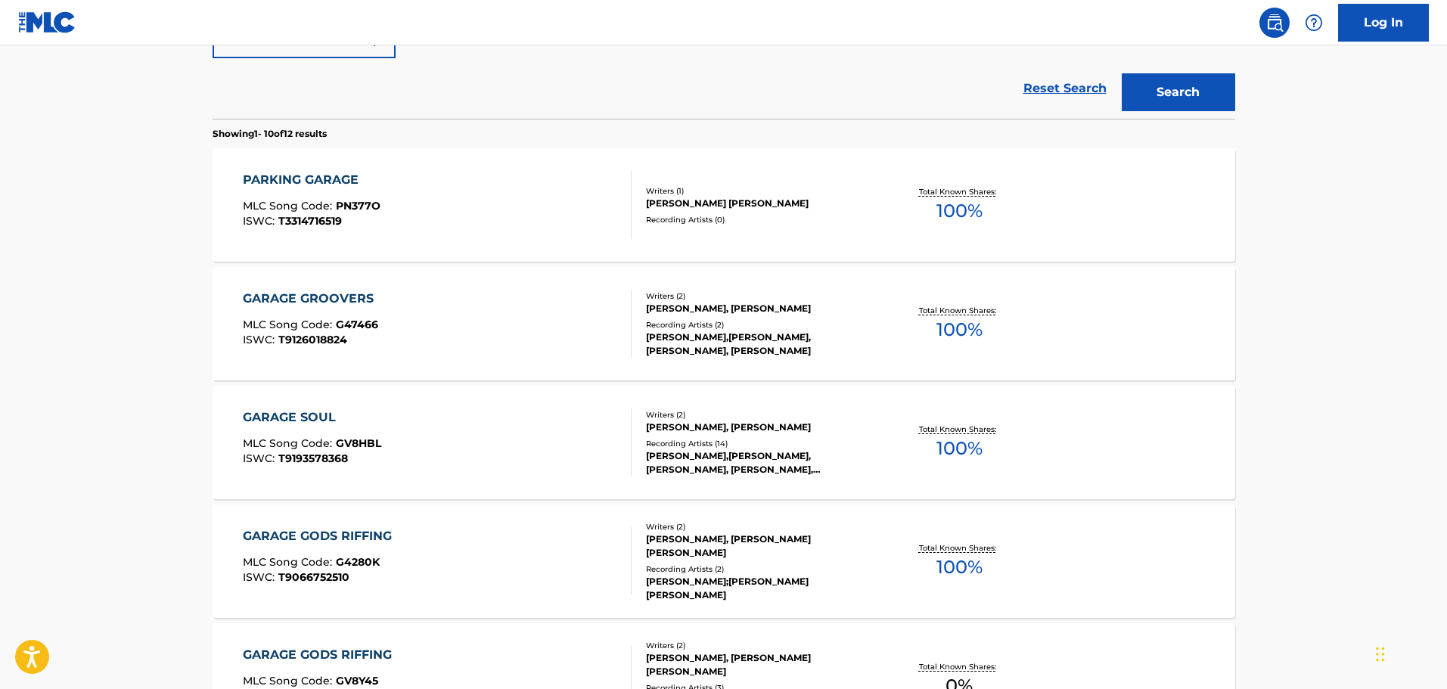
click at [404, 171] on div "PARKING GARAGE MLC Song Code : PN377O ISWC : T3314716519" at bounding box center [437, 205] width 389 height 68
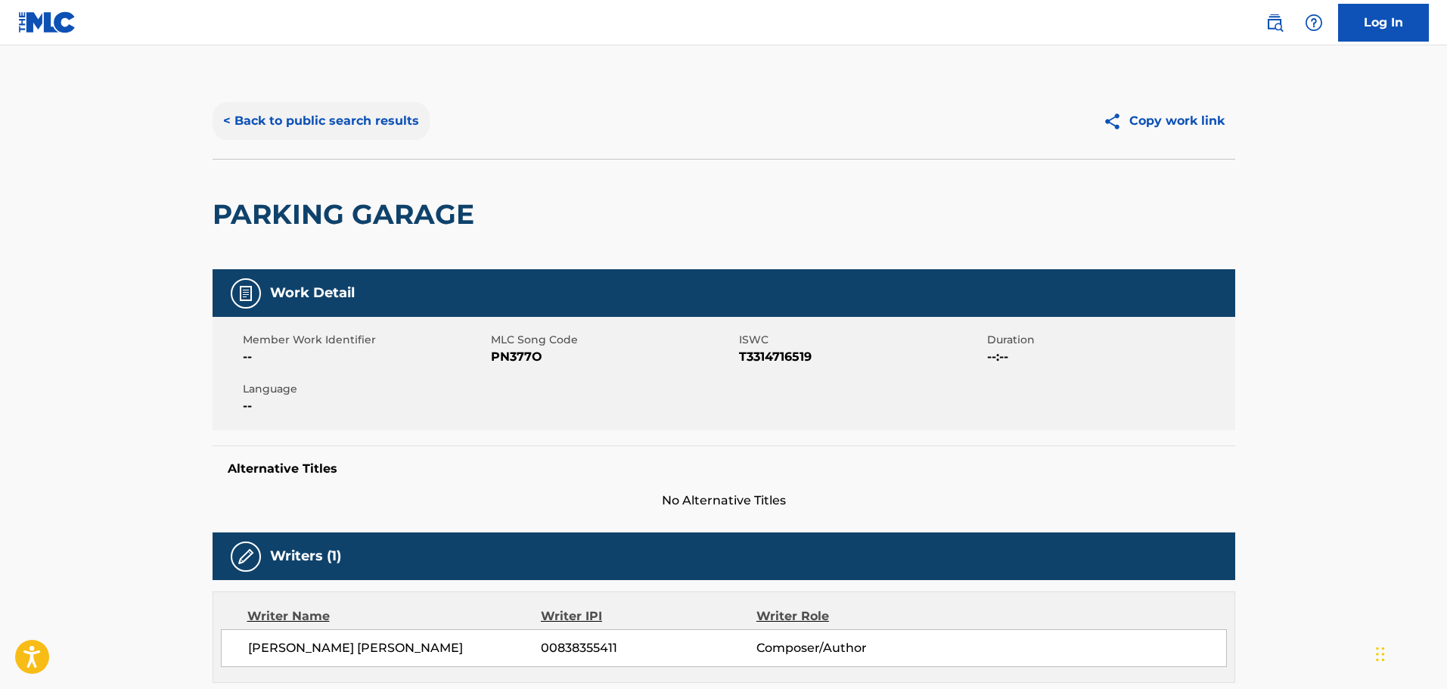
click at [356, 107] on button "< Back to public search results" at bounding box center [321, 121] width 217 height 38
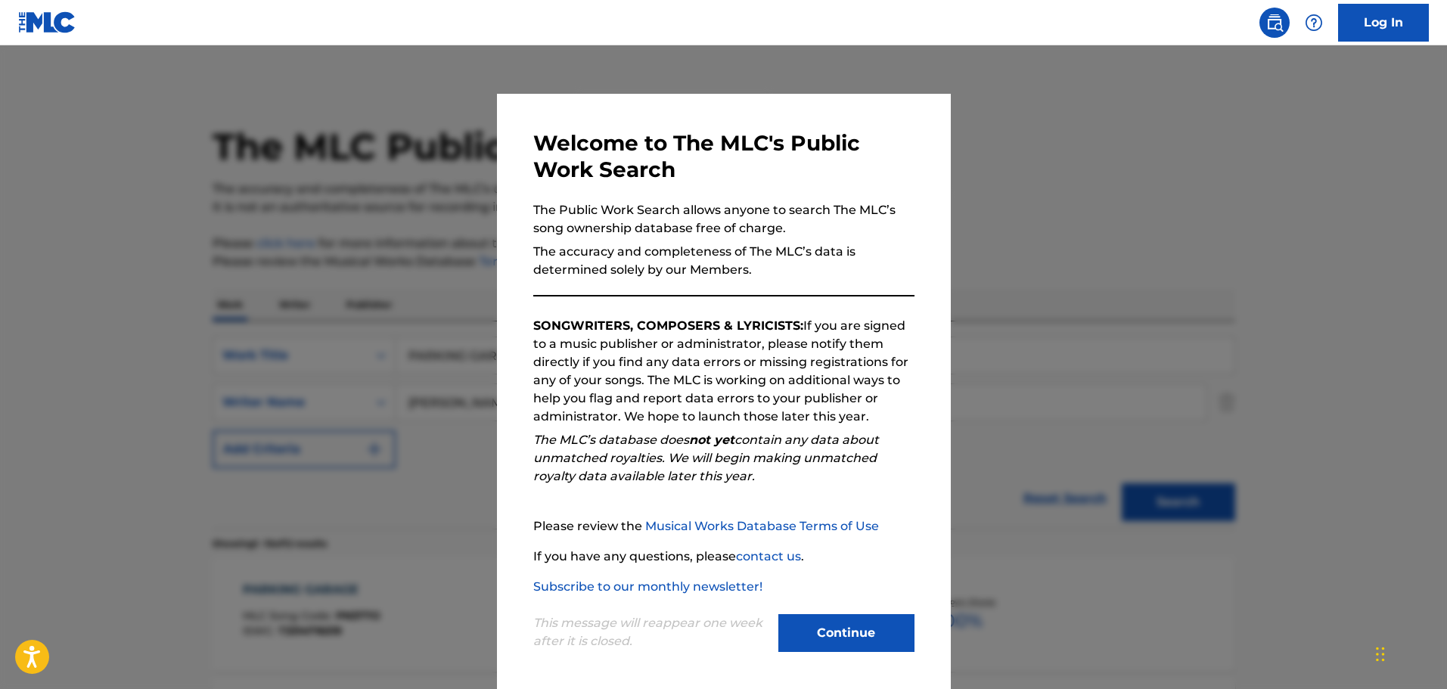
scroll to position [496, 0]
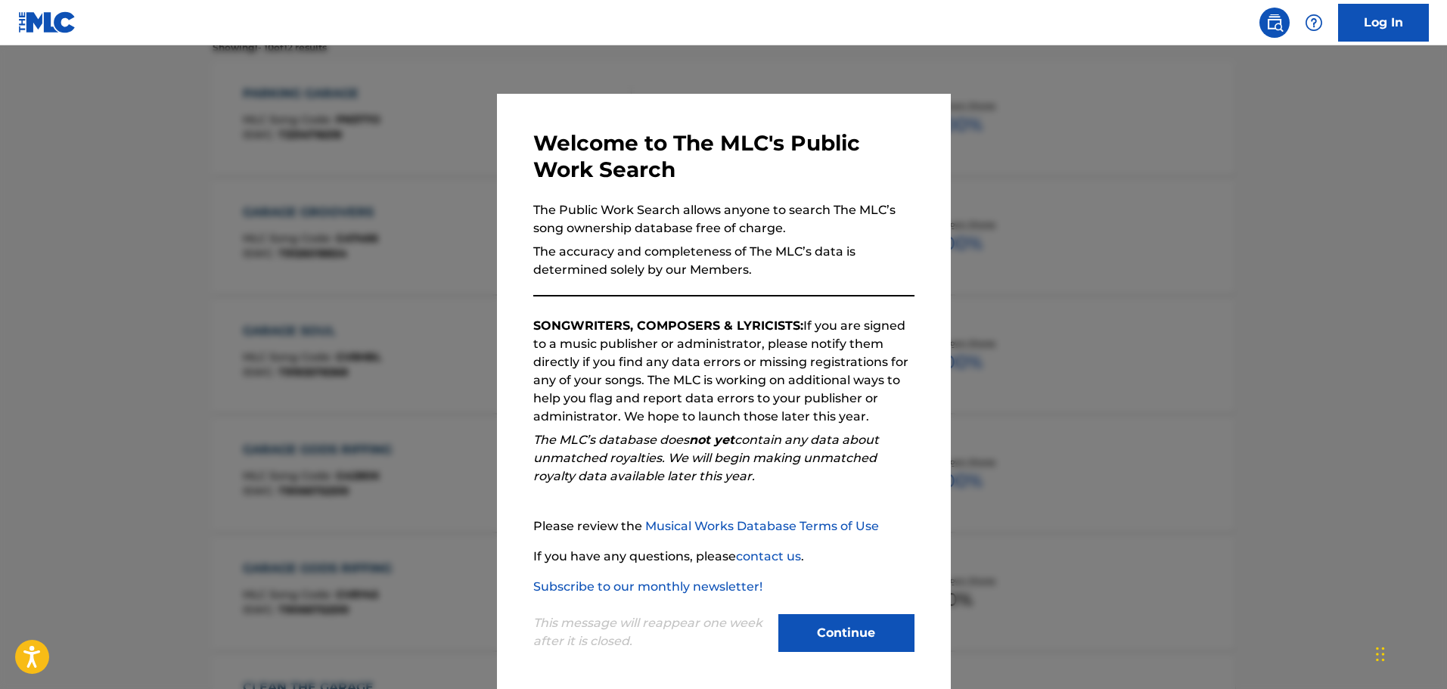
click at [439, 136] on div at bounding box center [723, 389] width 1447 height 689
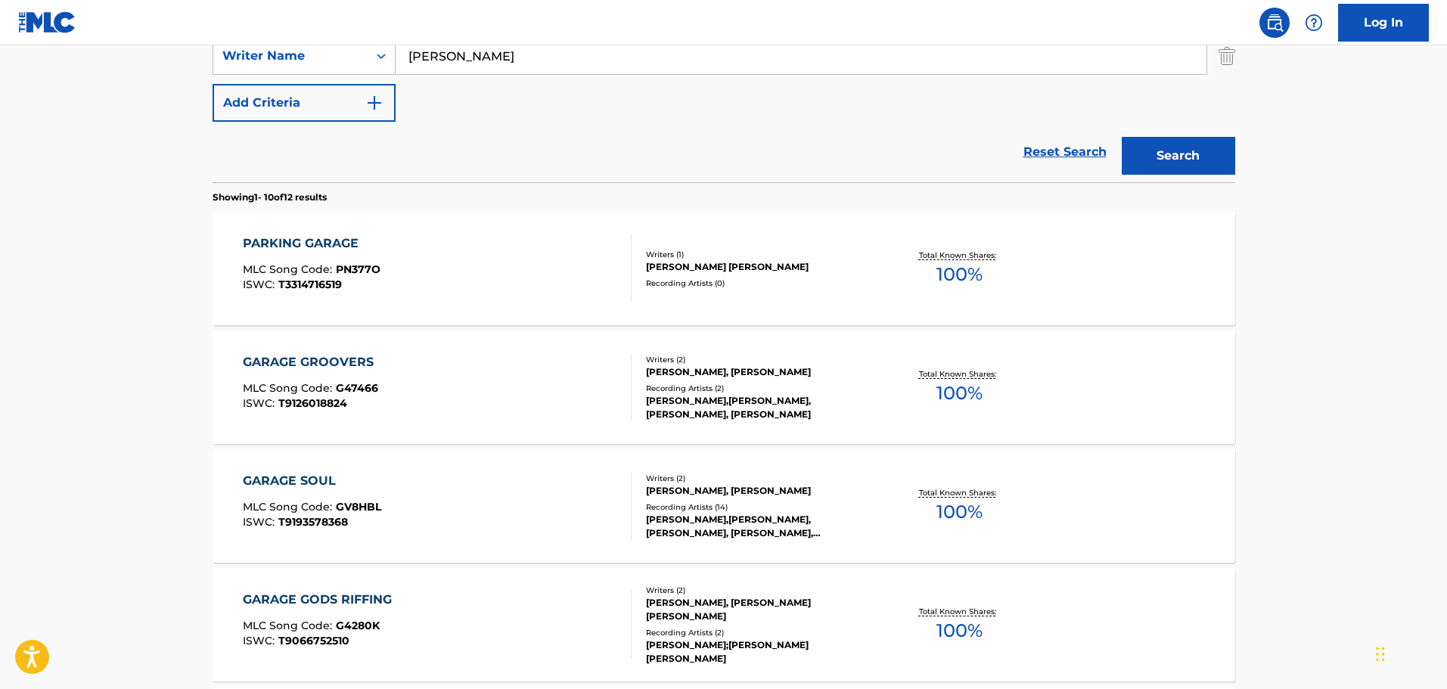
scroll to position [194, 0]
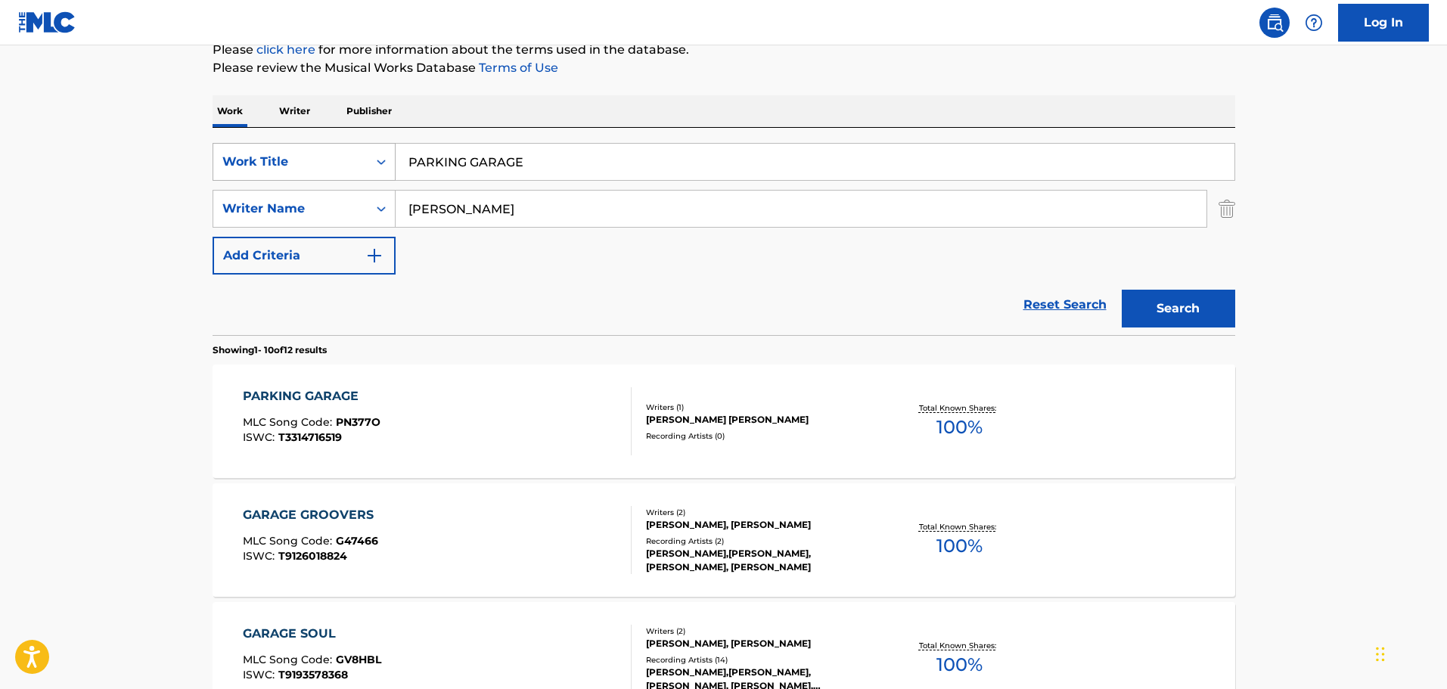
drag, startPoint x: 556, startPoint y: 144, endPoint x: 357, endPoint y: 149, distance: 199.0
click at [357, 149] on div "SearchWithCriteria0038c5d6-e341-4108-8c5d-818113393810 Work Title PARKING GARAGE" at bounding box center [724, 162] width 1023 height 38
type input "ROSES"
click at [1122, 290] on button "Search" at bounding box center [1178, 309] width 113 height 38
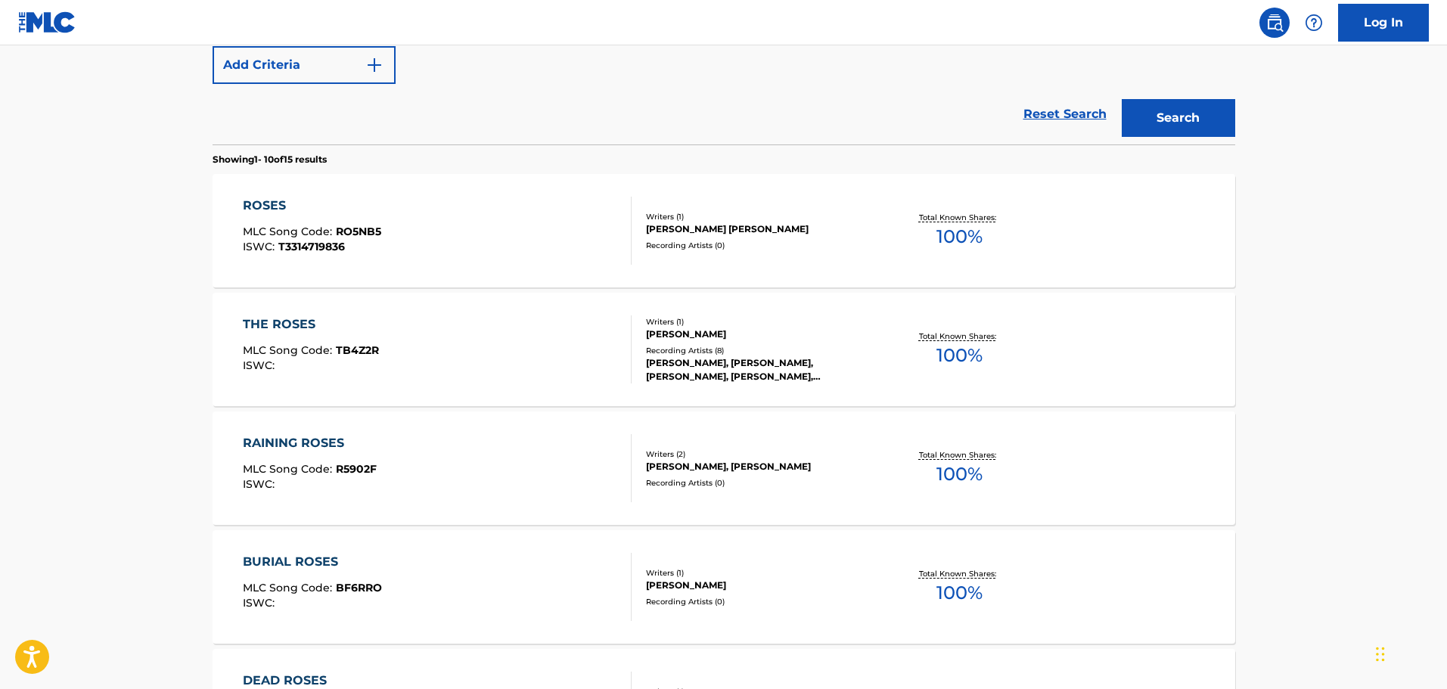
scroll to position [421, 0]
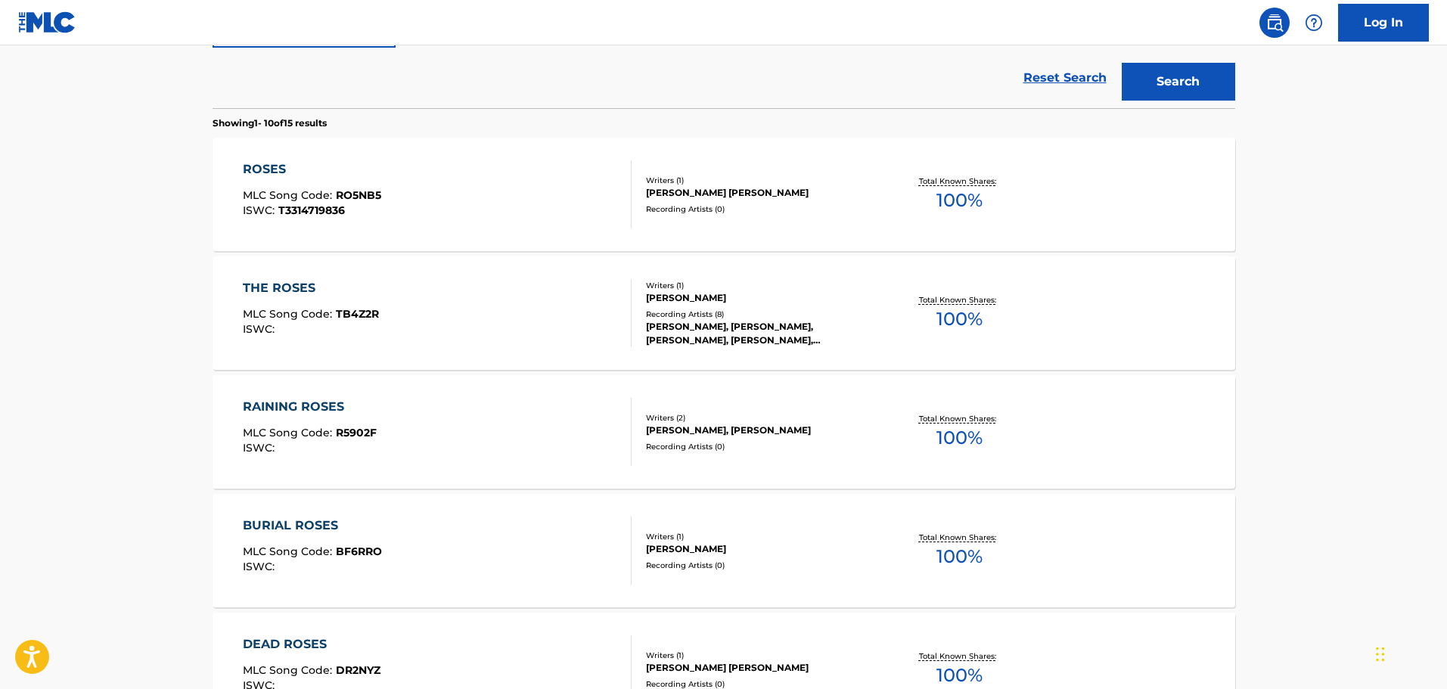
click at [439, 185] on div "ROSES MLC Song Code : RO5NB5 ISWC : T3314719836" at bounding box center [437, 194] width 389 height 68
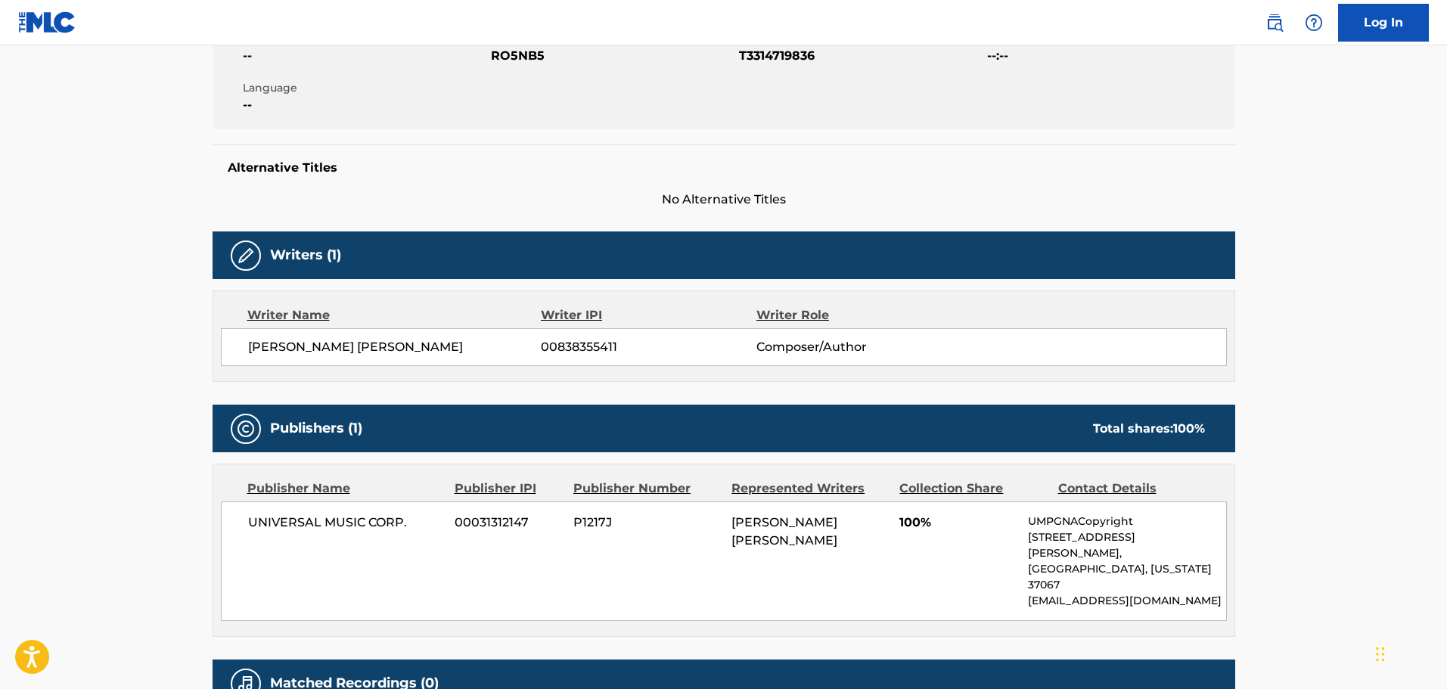
scroll to position [431, 0]
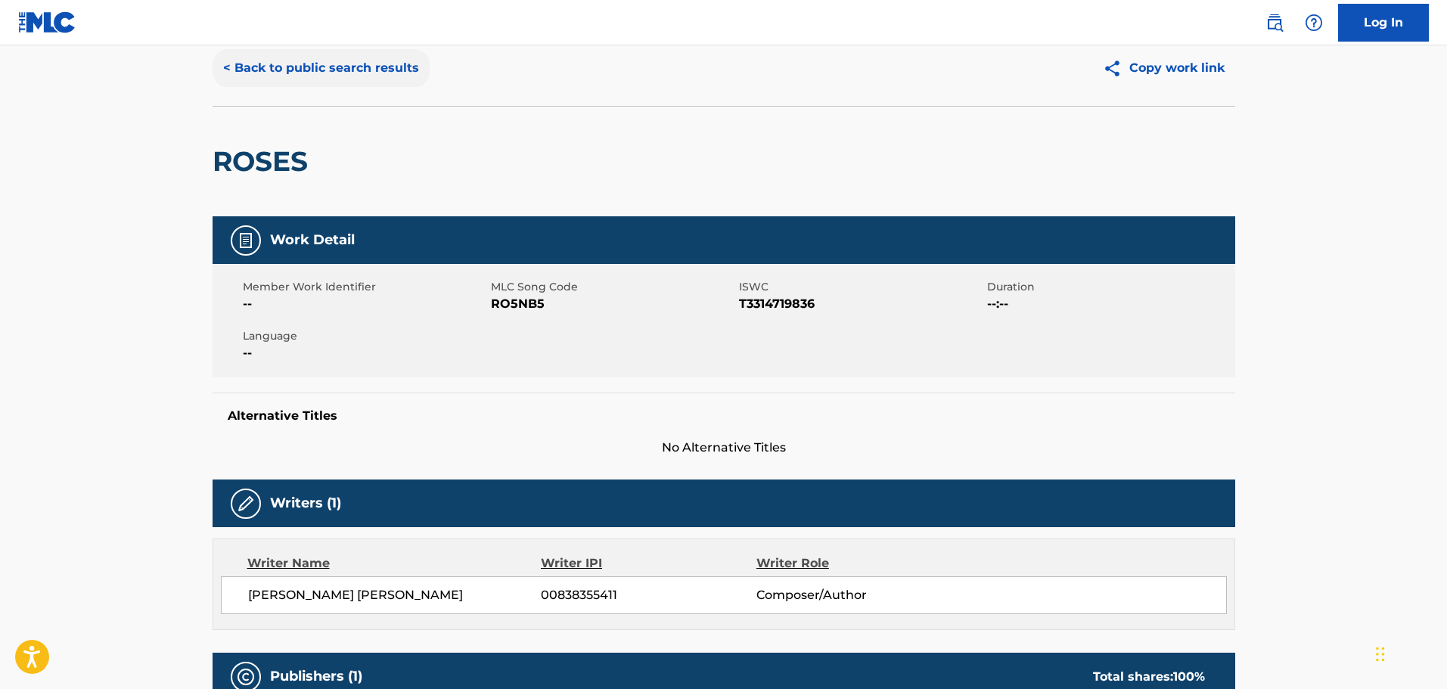
click at [359, 73] on button "< Back to public search results" at bounding box center [321, 68] width 217 height 38
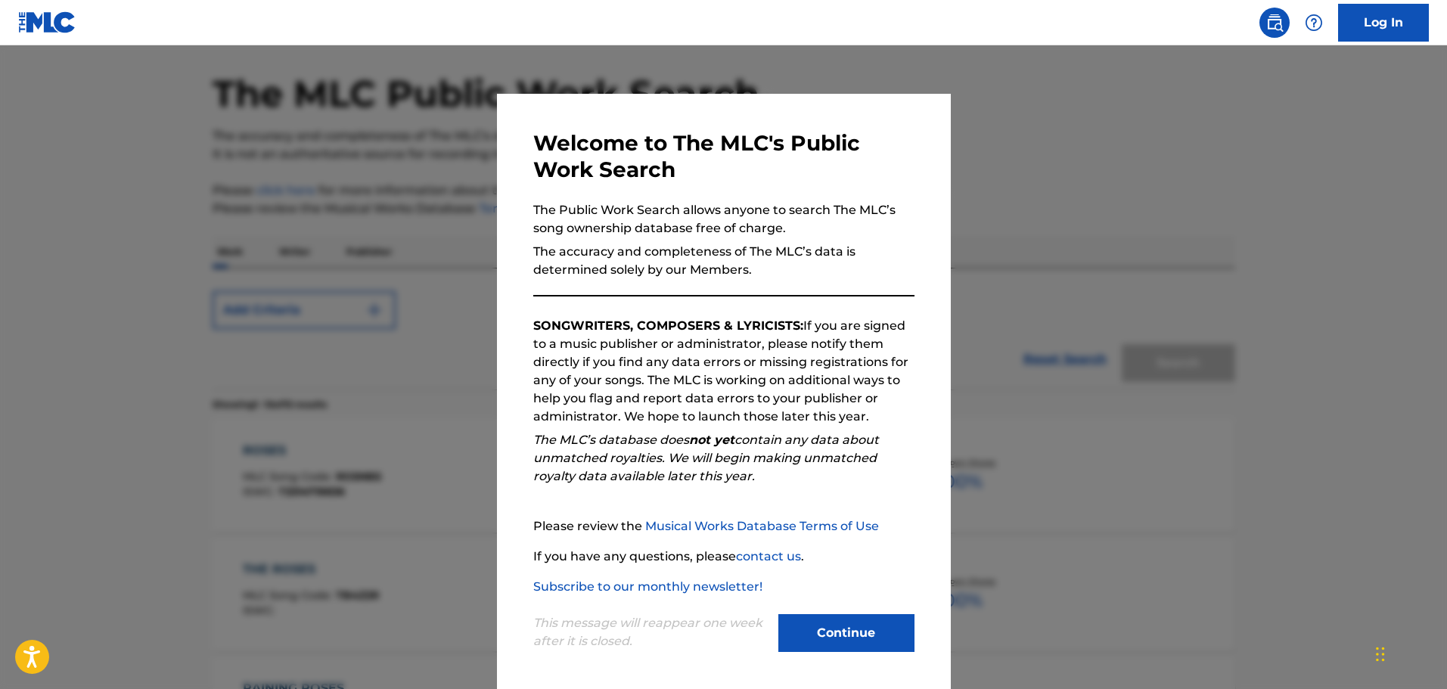
scroll to position [507, 0]
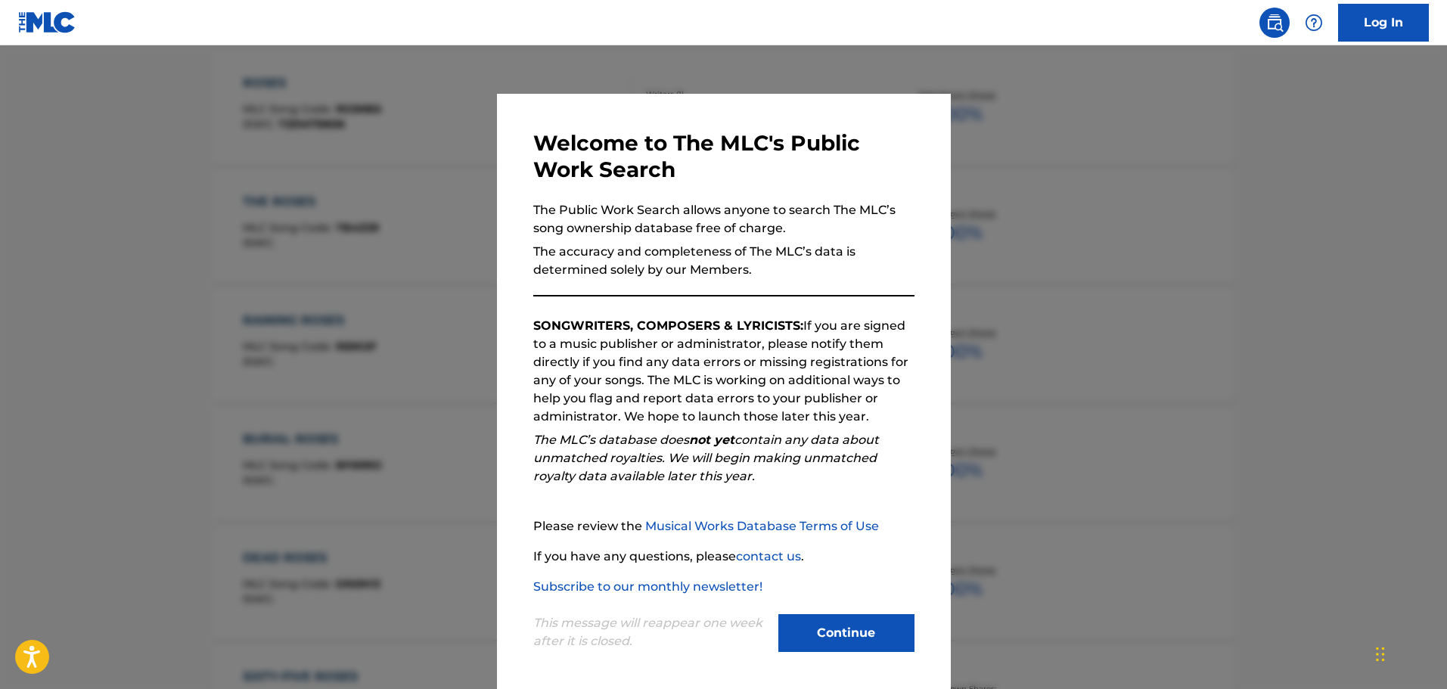
click at [498, 165] on div "Welcome to The MLC's Public Work Search The Public Work Search allows anyone to…" at bounding box center [724, 393] width 454 height 598
click at [458, 164] on div at bounding box center [723, 389] width 1447 height 689
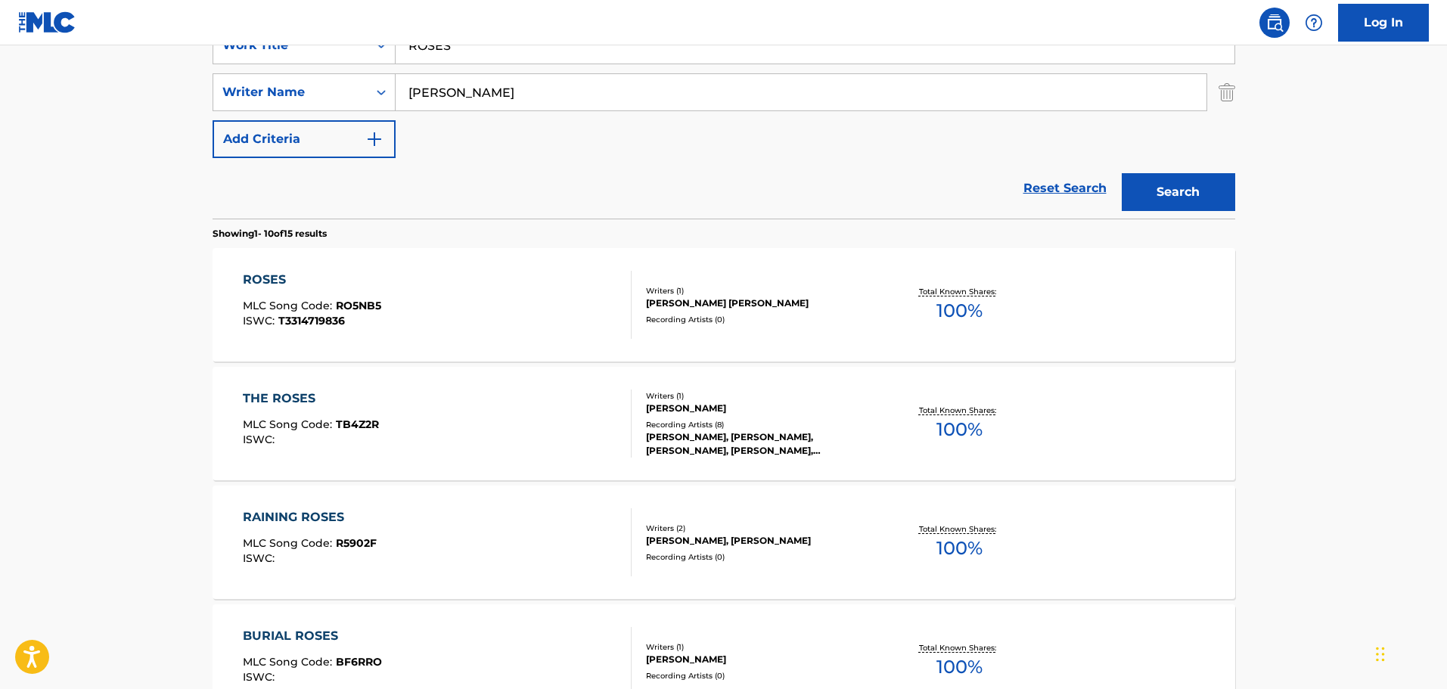
scroll to position [129, 0]
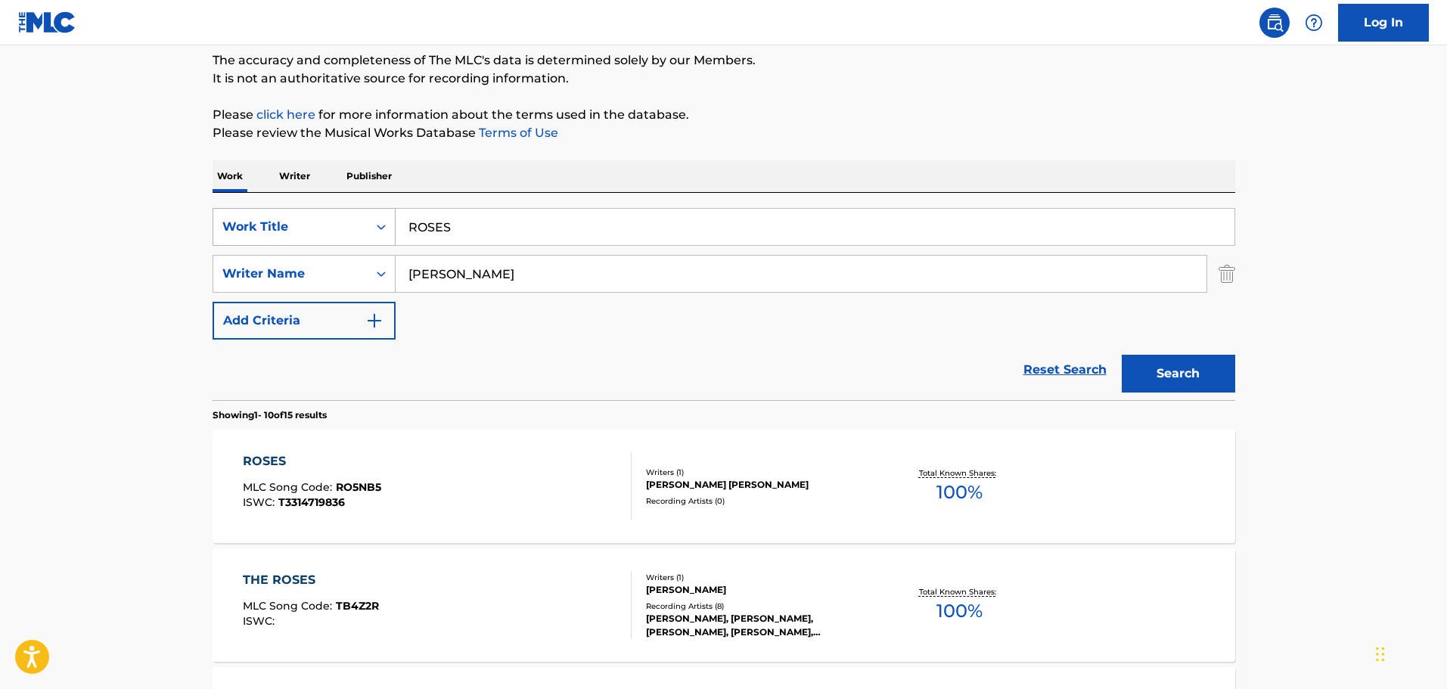
drag, startPoint x: 517, startPoint y: 238, endPoint x: 311, endPoint y: 216, distance: 207.7
click at [312, 216] on div "SearchWithCriteria0038c5d6-e341-4108-8c5d-818113393810 Work Title ROSES" at bounding box center [724, 227] width 1023 height 38
click at [1217, 267] on div "SearchWithCriteria7d3fdf55-0f83-402b-a563-9f40ea87655f Writer Name [PERSON_NAME]" at bounding box center [724, 274] width 1023 height 38
click at [1222, 269] on img "Search Form" at bounding box center [1227, 274] width 17 height 38
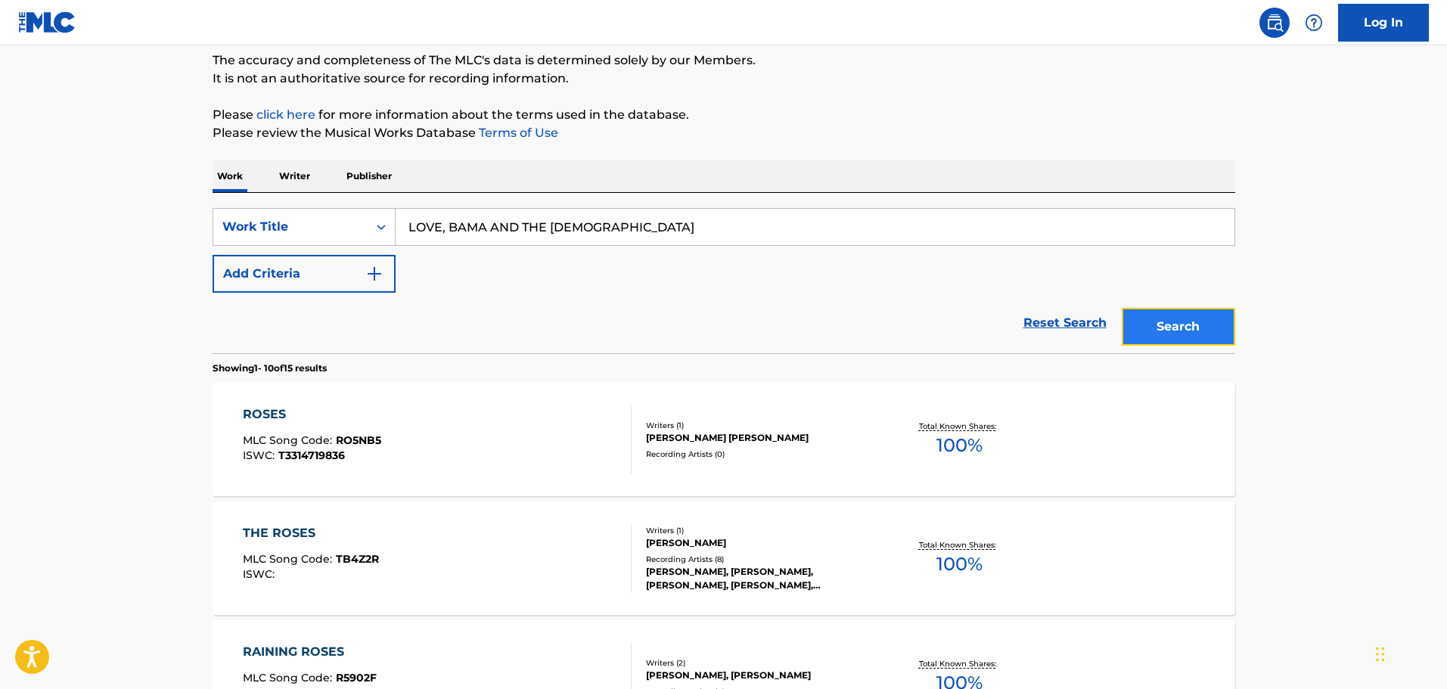
click at [1194, 315] on button "Search" at bounding box center [1178, 327] width 113 height 38
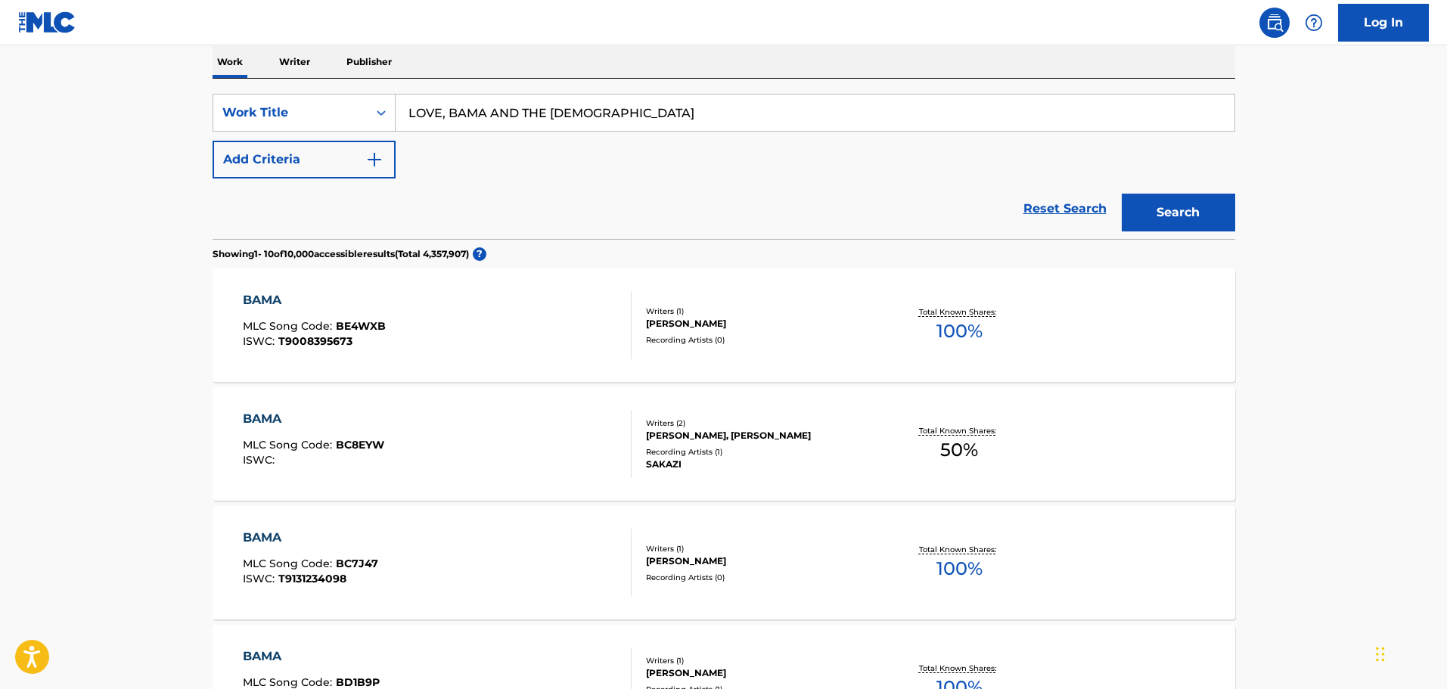
scroll to position [151, 0]
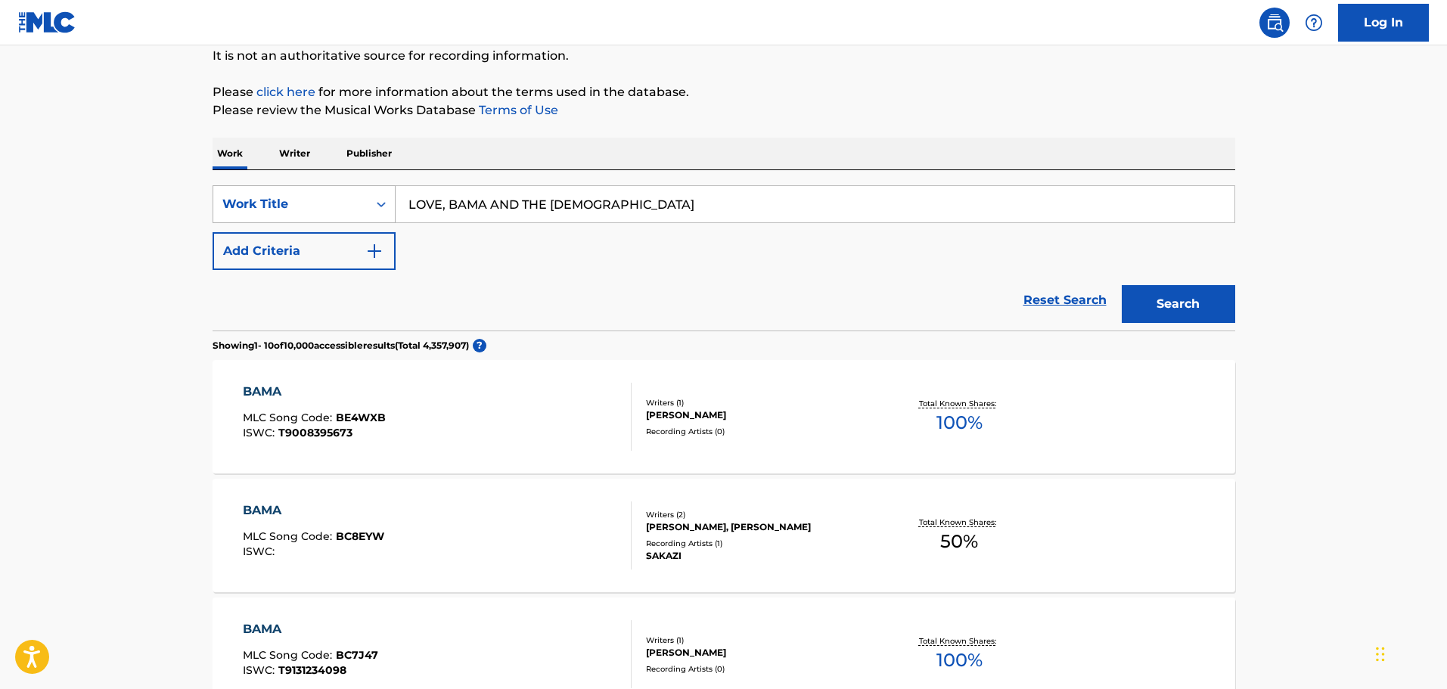
drag, startPoint x: 618, startPoint y: 198, endPoint x: 377, endPoint y: 194, distance: 240.6
click at [379, 194] on div "SearchWithCriteria0038c5d6-e341-4108-8c5d-818113393810 Work Title LOVE, BAMA AN…" at bounding box center [724, 204] width 1023 height 38
type input "DARKEN MY DOOR"
click at [351, 245] on button "Add Criteria" at bounding box center [304, 251] width 183 height 38
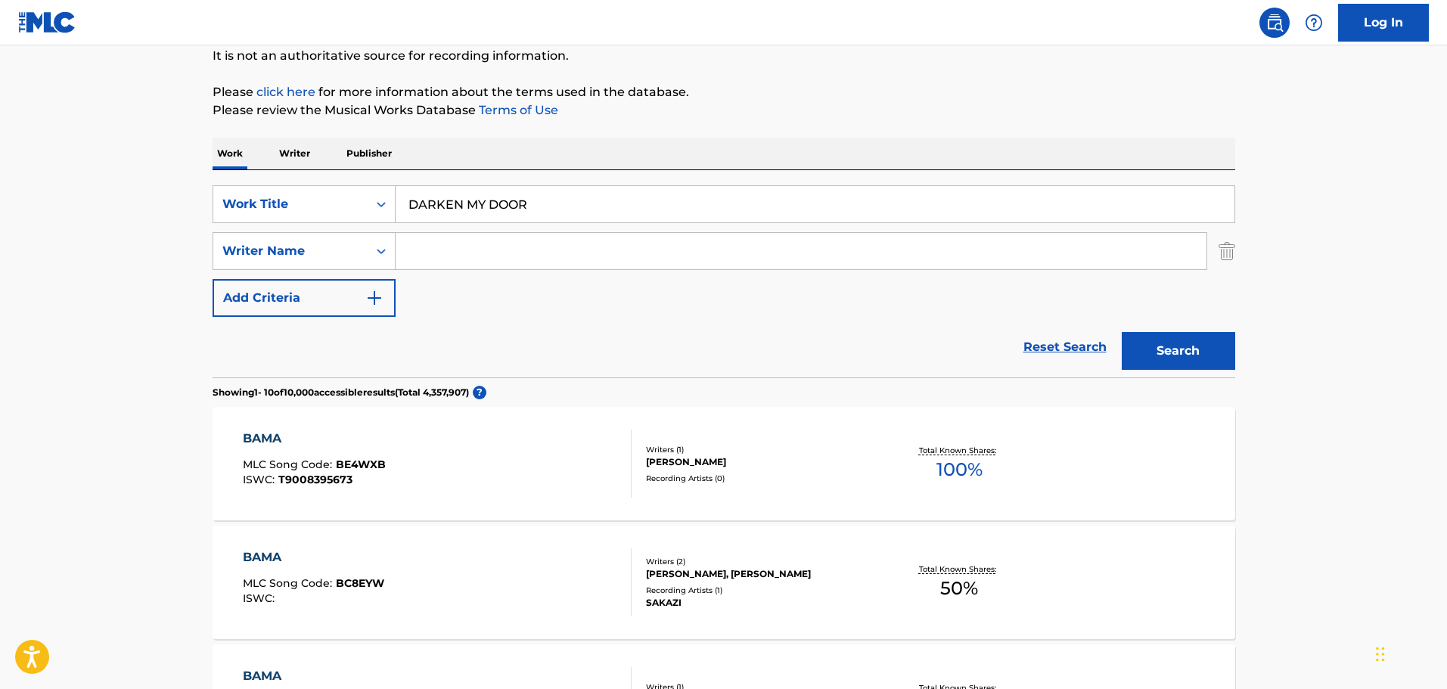
paste input "[PERSON_NAME]"
type input "[PERSON_NAME]"
click at [1152, 356] on button "Search" at bounding box center [1178, 351] width 113 height 38
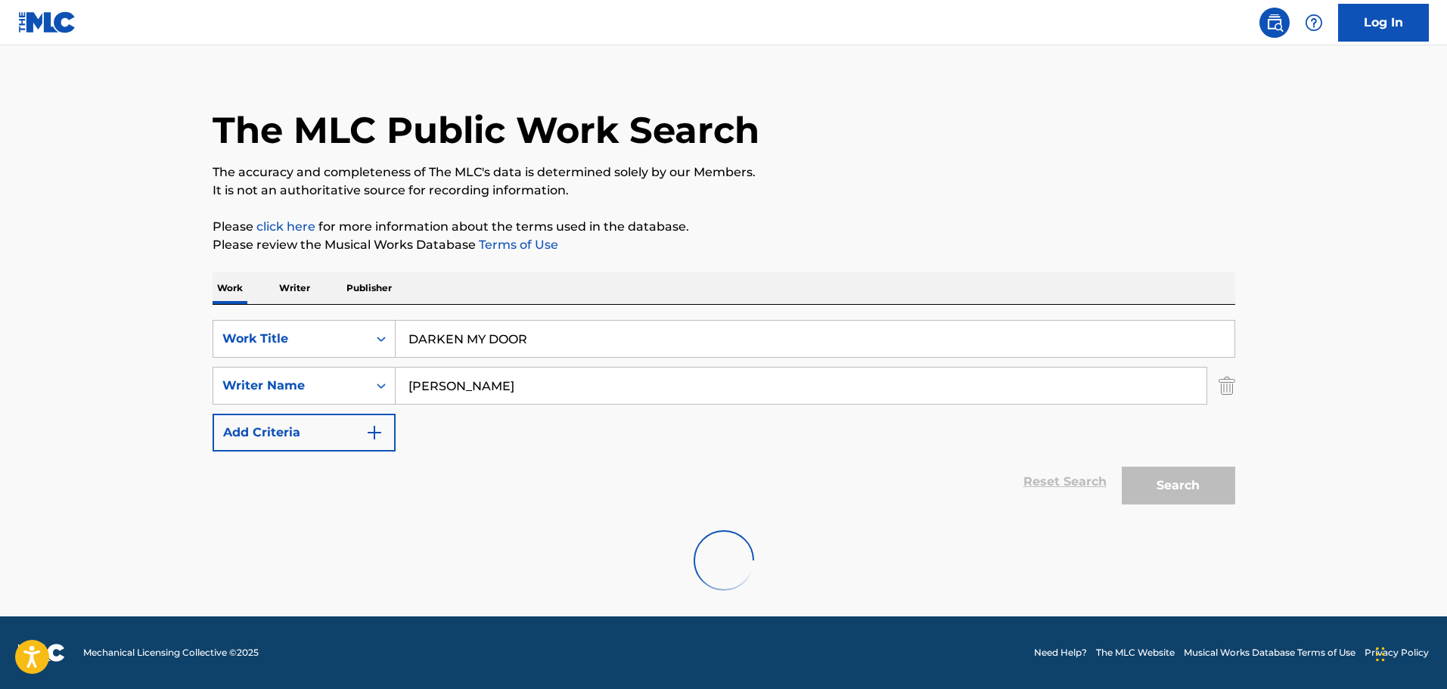
scroll to position [0, 0]
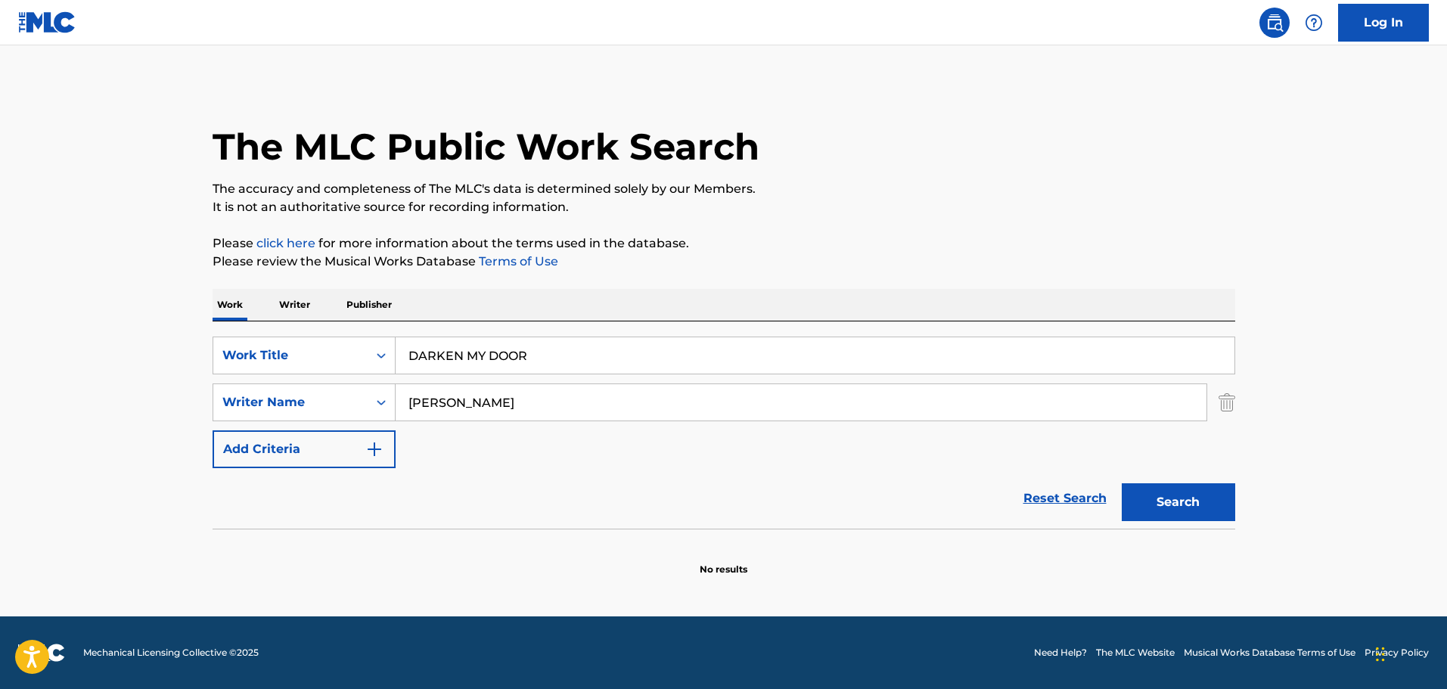
drag, startPoint x: 595, startPoint y: 352, endPoint x: 339, endPoint y: 314, distance: 259.3
click at [339, 314] on div "Work Writer Publisher SearchWithCriteria0038c5d6-e341-4108-8c5d-818113393810 Wo…" at bounding box center [724, 432] width 1023 height 287
click at [1122, 483] on button "Search" at bounding box center [1178, 502] width 113 height 38
drag, startPoint x: 585, startPoint y: 356, endPoint x: 436, endPoint y: 341, distance: 149.7
click at [436, 341] on input "FARE THEE WELL" at bounding box center [815, 355] width 839 height 36
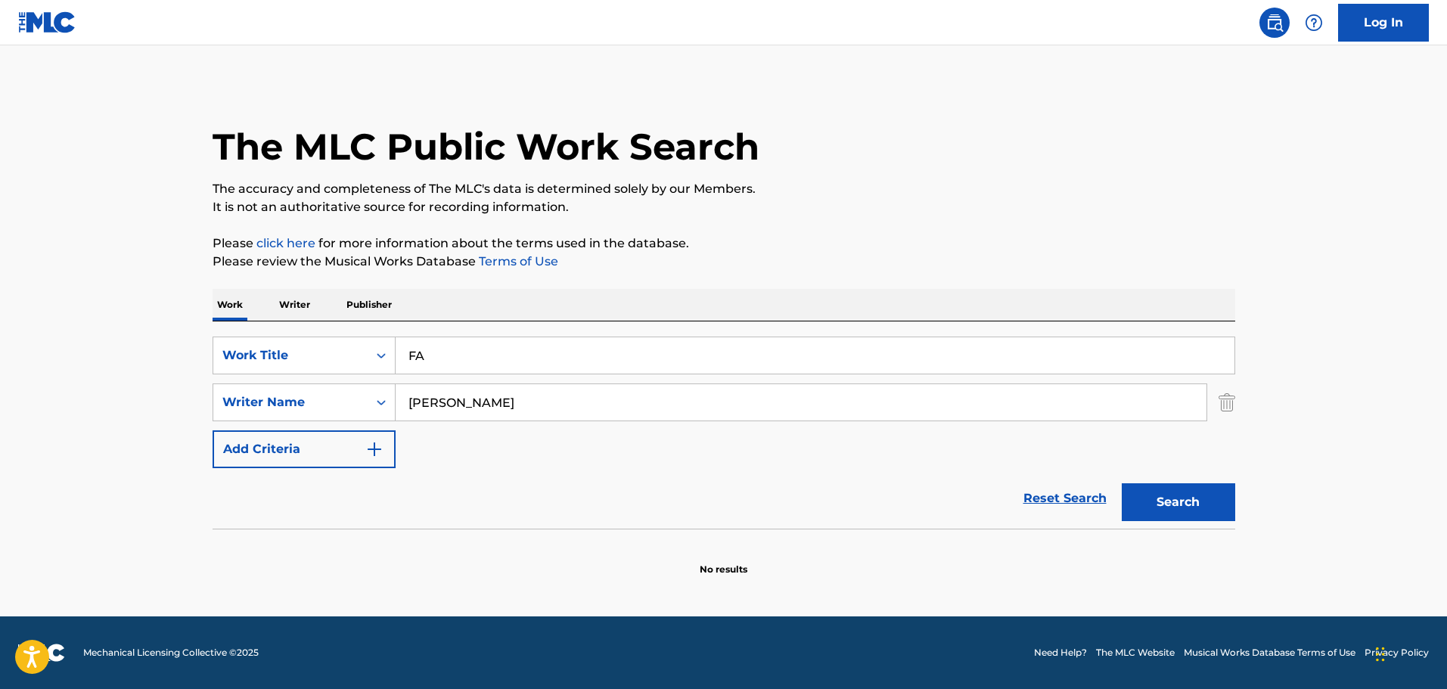
type input "F"
type input "DRACULA"
type input "[PERSON_NAME]"
click at [1122, 483] on button "Search" at bounding box center [1178, 502] width 113 height 38
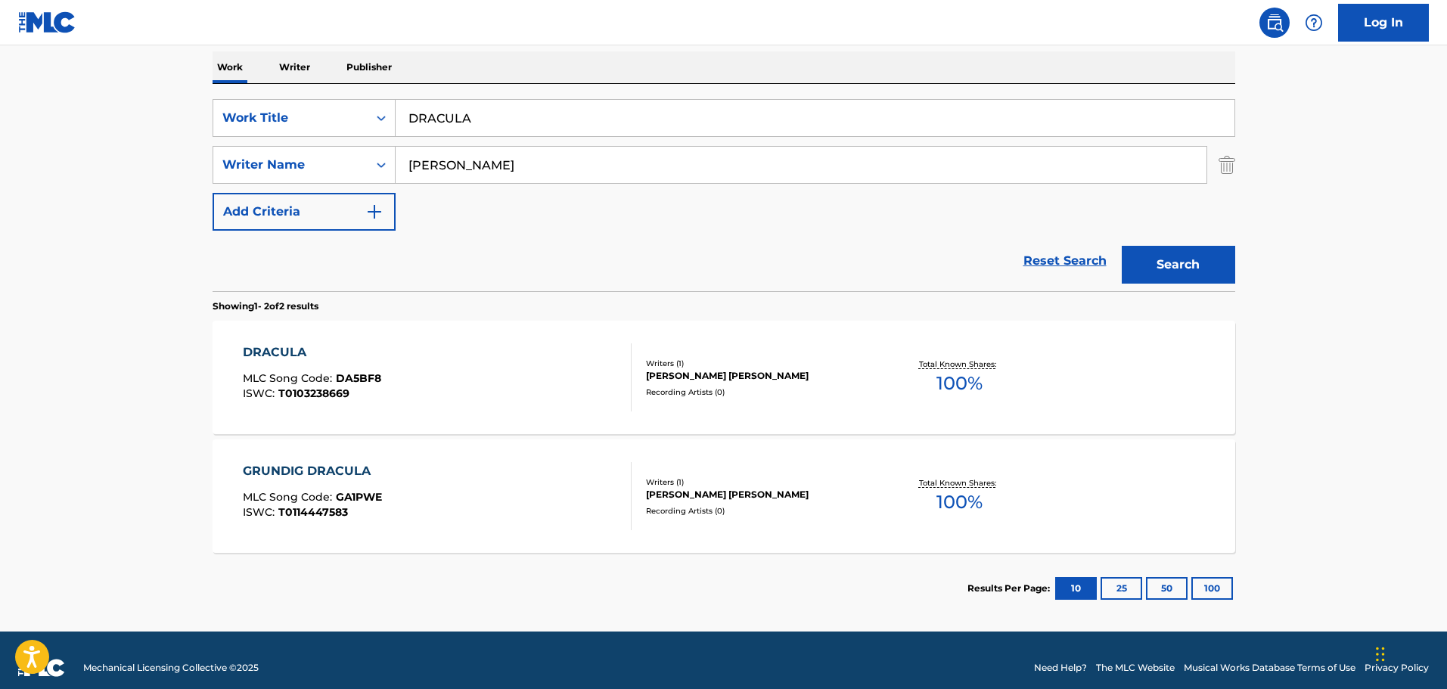
scroll to position [253, 0]
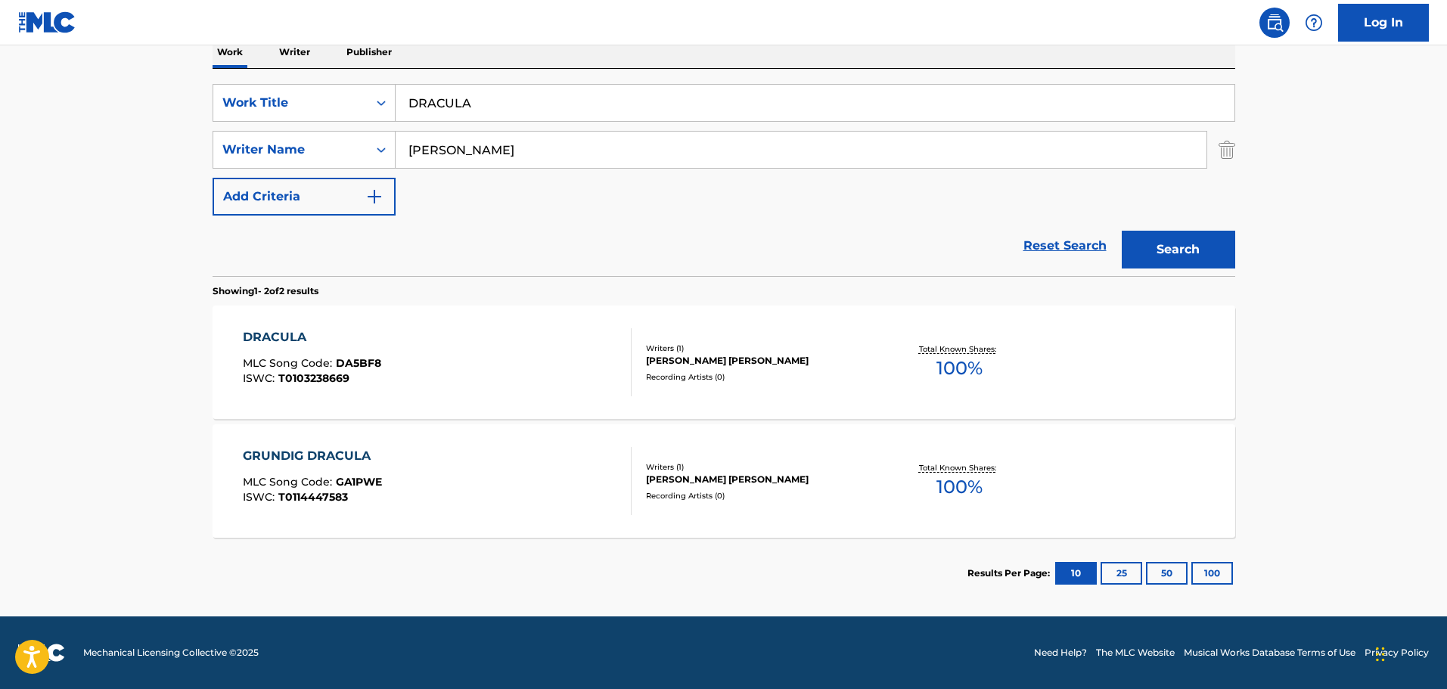
click at [451, 330] on div "DRACULA MLC Song Code : DA5BF8 ISWC : T0103238669" at bounding box center [437, 362] width 389 height 68
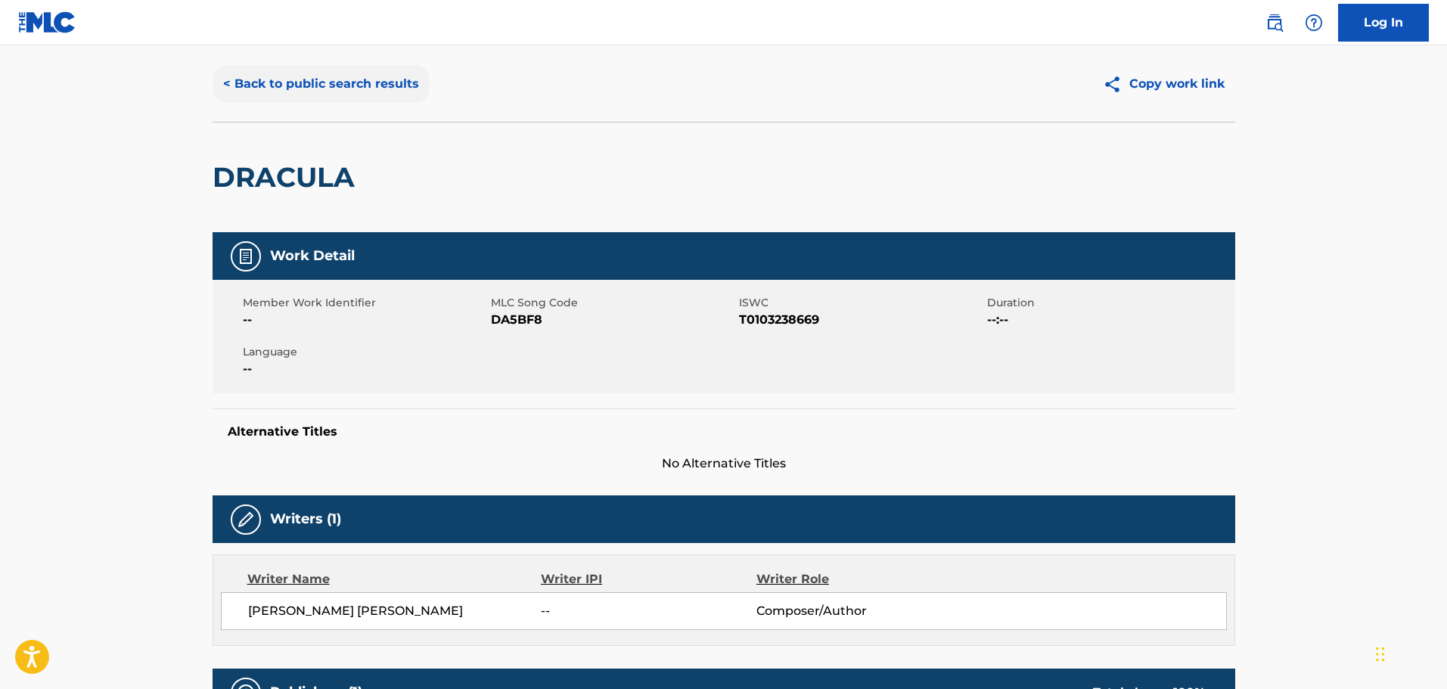
click at [299, 101] on button "< Back to public search results" at bounding box center [321, 84] width 217 height 38
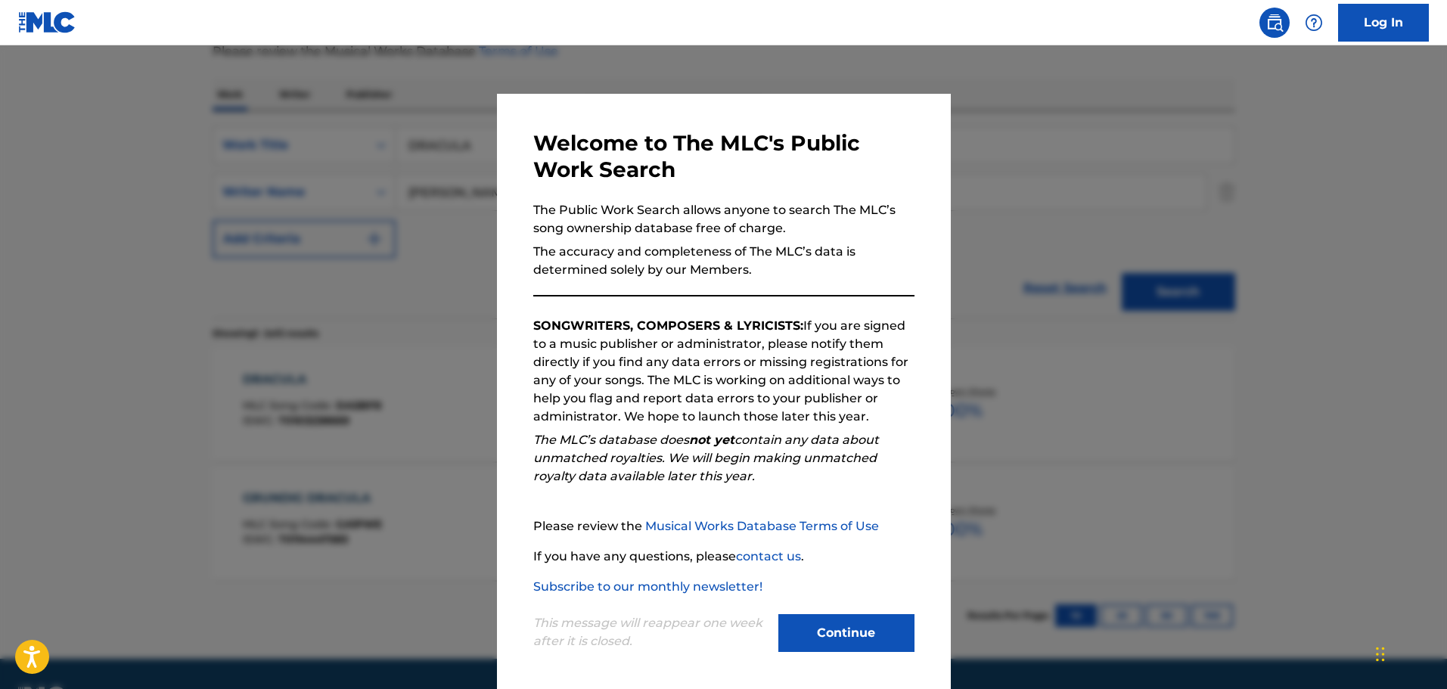
scroll to position [253, 0]
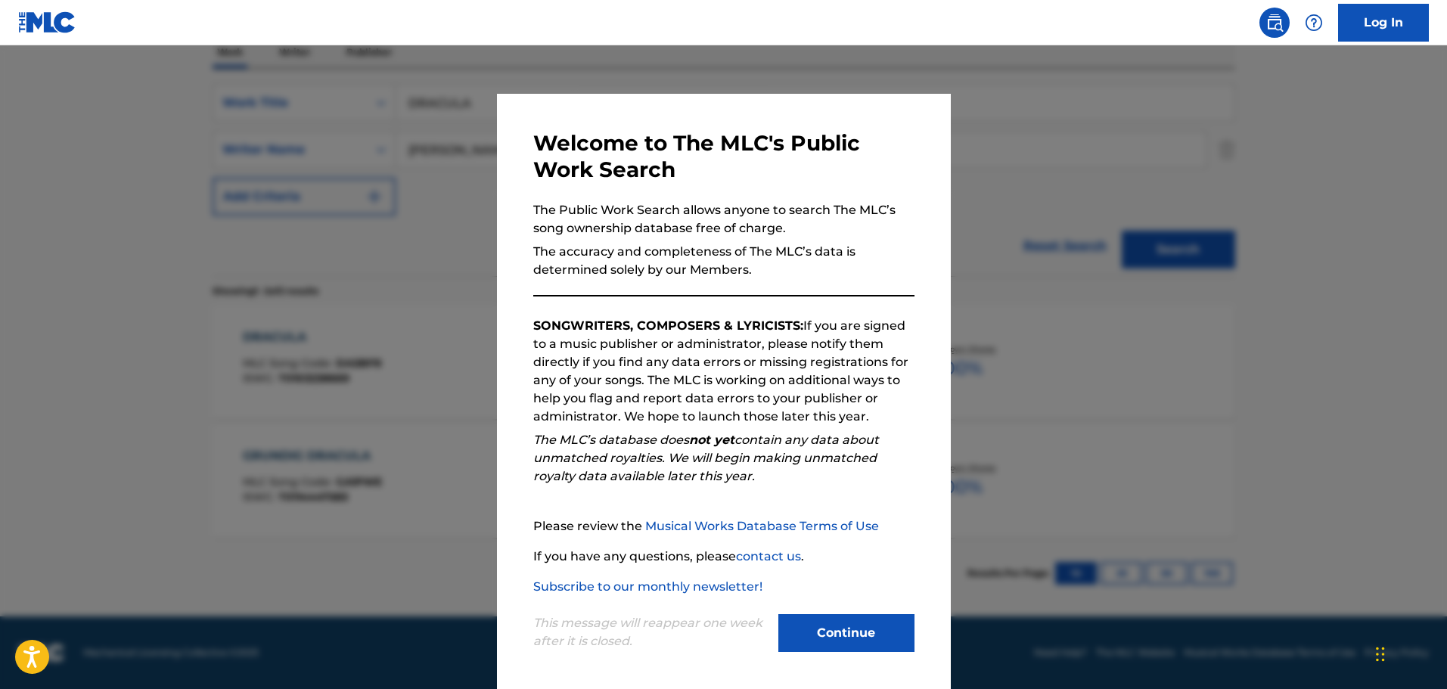
click at [488, 156] on div at bounding box center [723, 389] width 1447 height 689
